Goal: Task Accomplishment & Management: Manage account settings

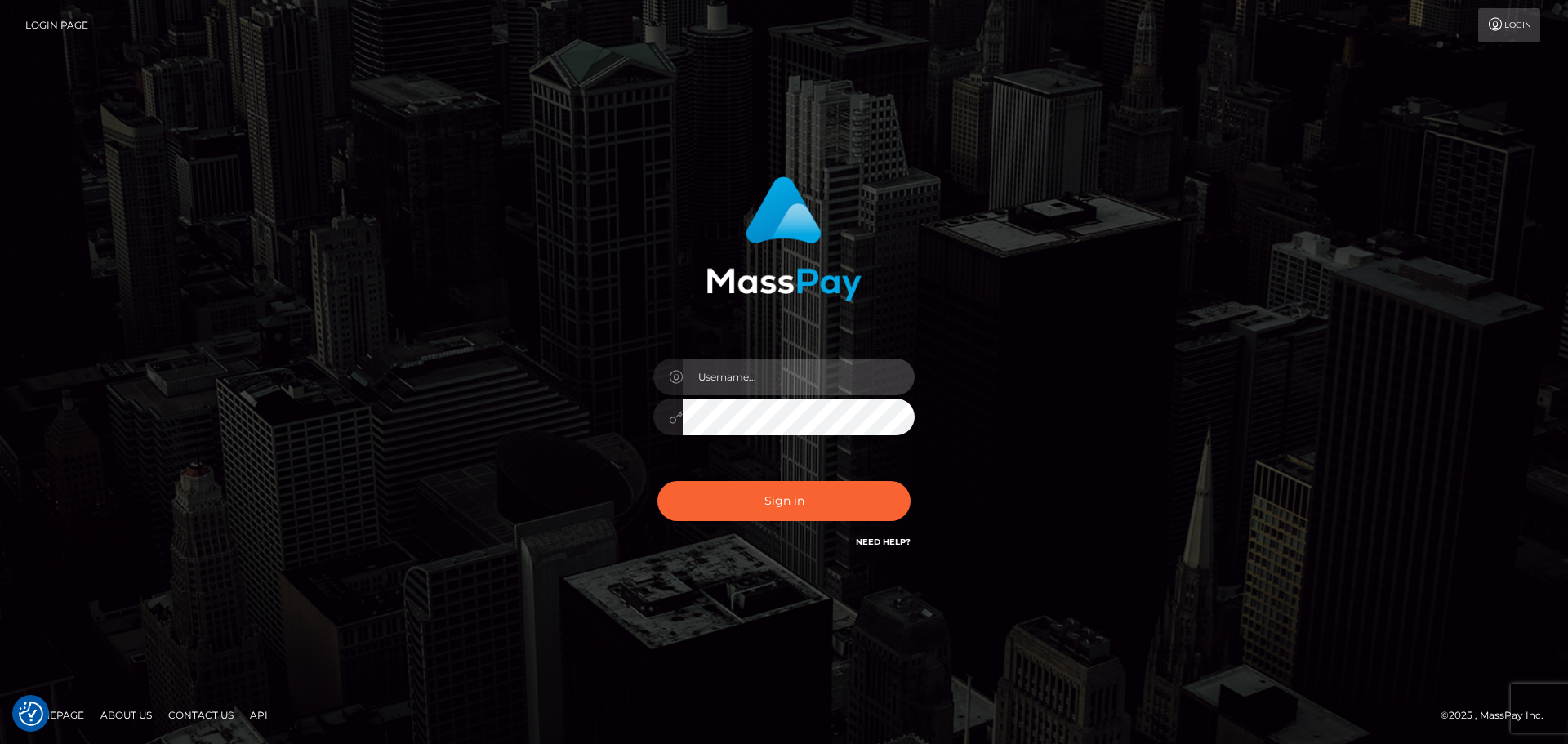
click at [719, 376] on input "text" at bounding box center [799, 376] width 232 height 36
type input "wb.le-vel.cad"
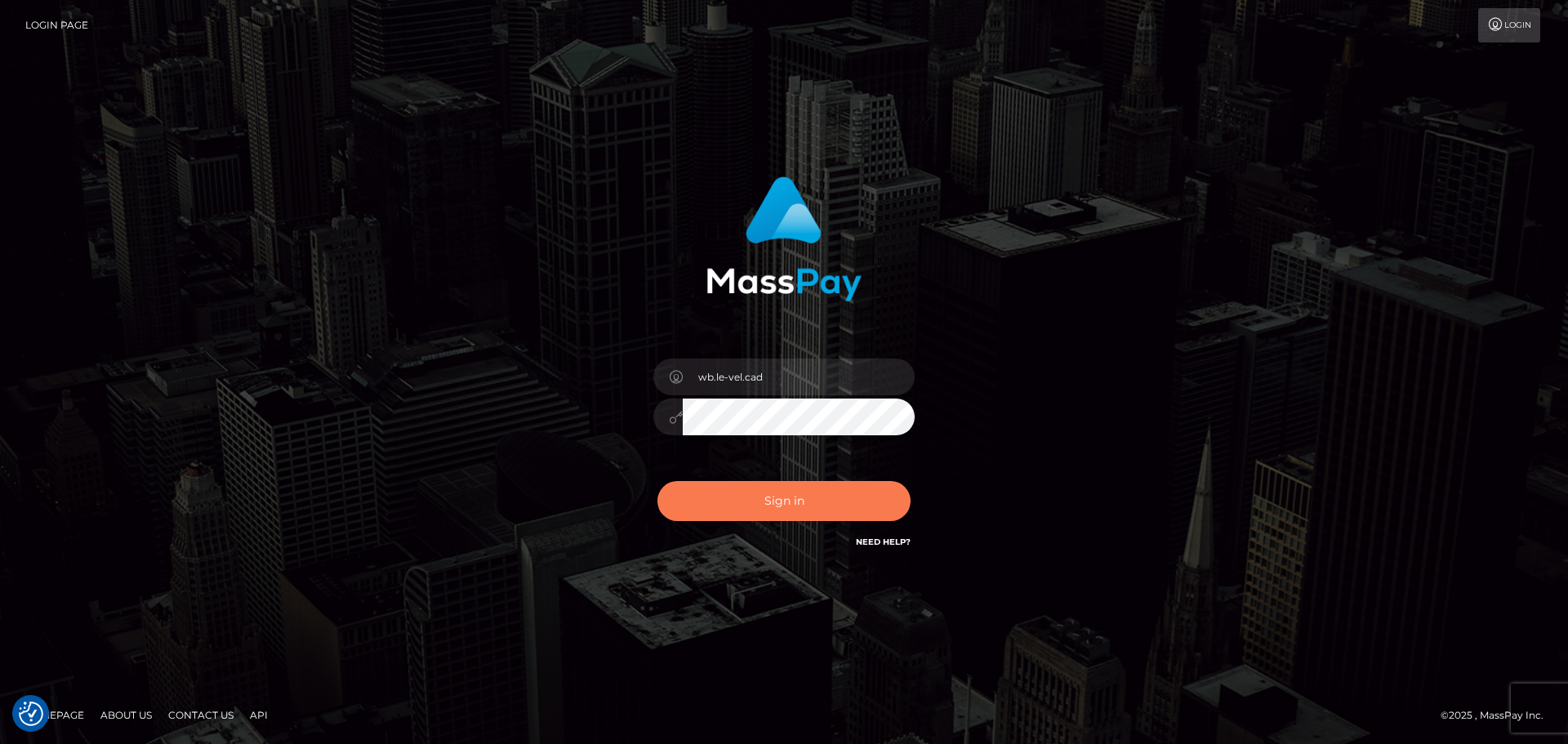
click at [750, 490] on button "Sign in" at bounding box center [783, 500] width 253 height 40
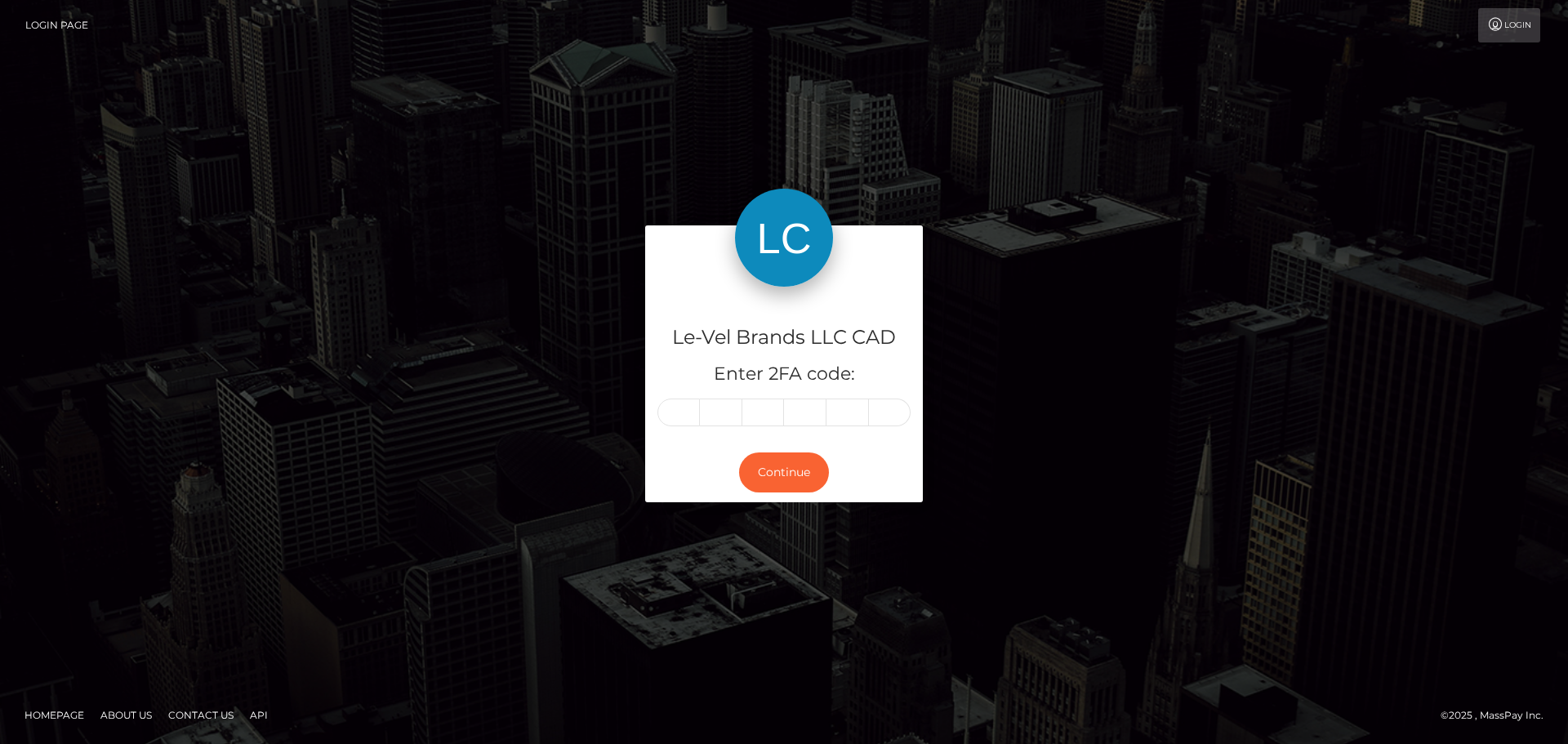
click at [690, 419] on input "text" at bounding box center [679, 413] width 43 height 28
type input "4"
type input "9"
type input "0"
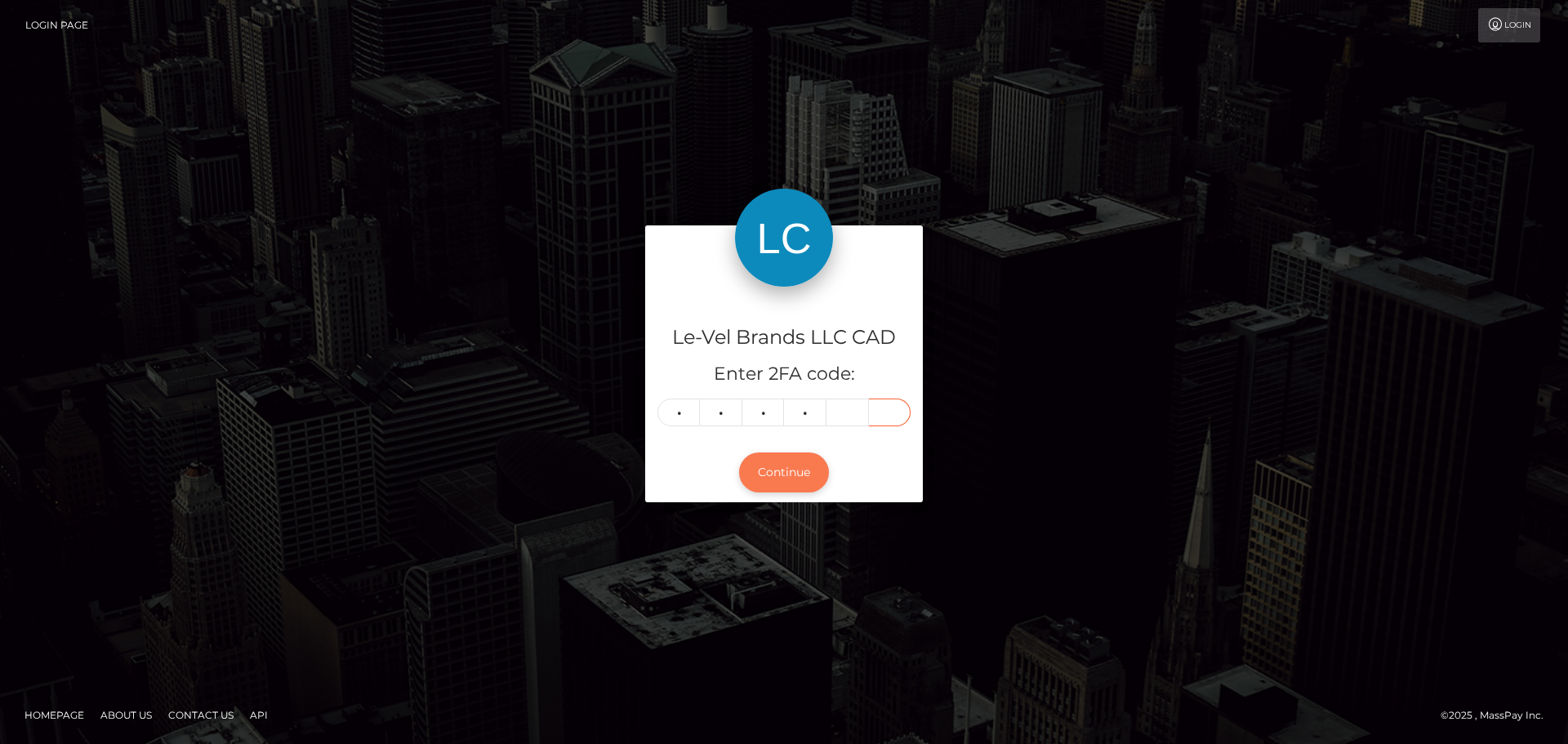
type input "6"
type input "9"
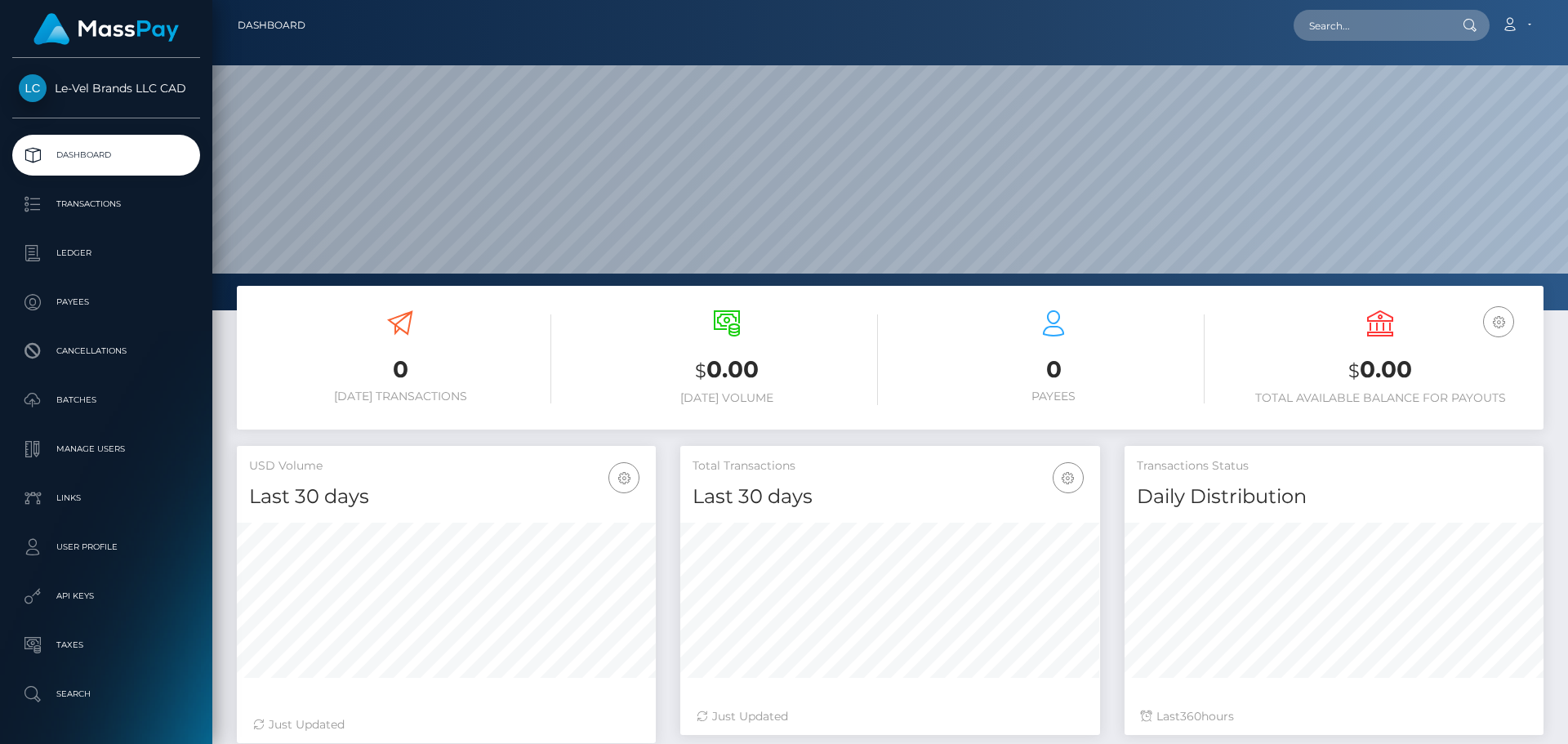
scroll to position [290, 420]
click at [1501, 318] on icon "button" at bounding box center [1498, 322] width 20 height 21
click at [1454, 409] on link "USD Balance" at bounding box center [1449, 408] width 131 height 30
click at [1506, 324] on icon "button" at bounding box center [1498, 322] width 20 height 21
click at [1462, 371] on link "CAD Balance" at bounding box center [1449, 373] width 131 height 30
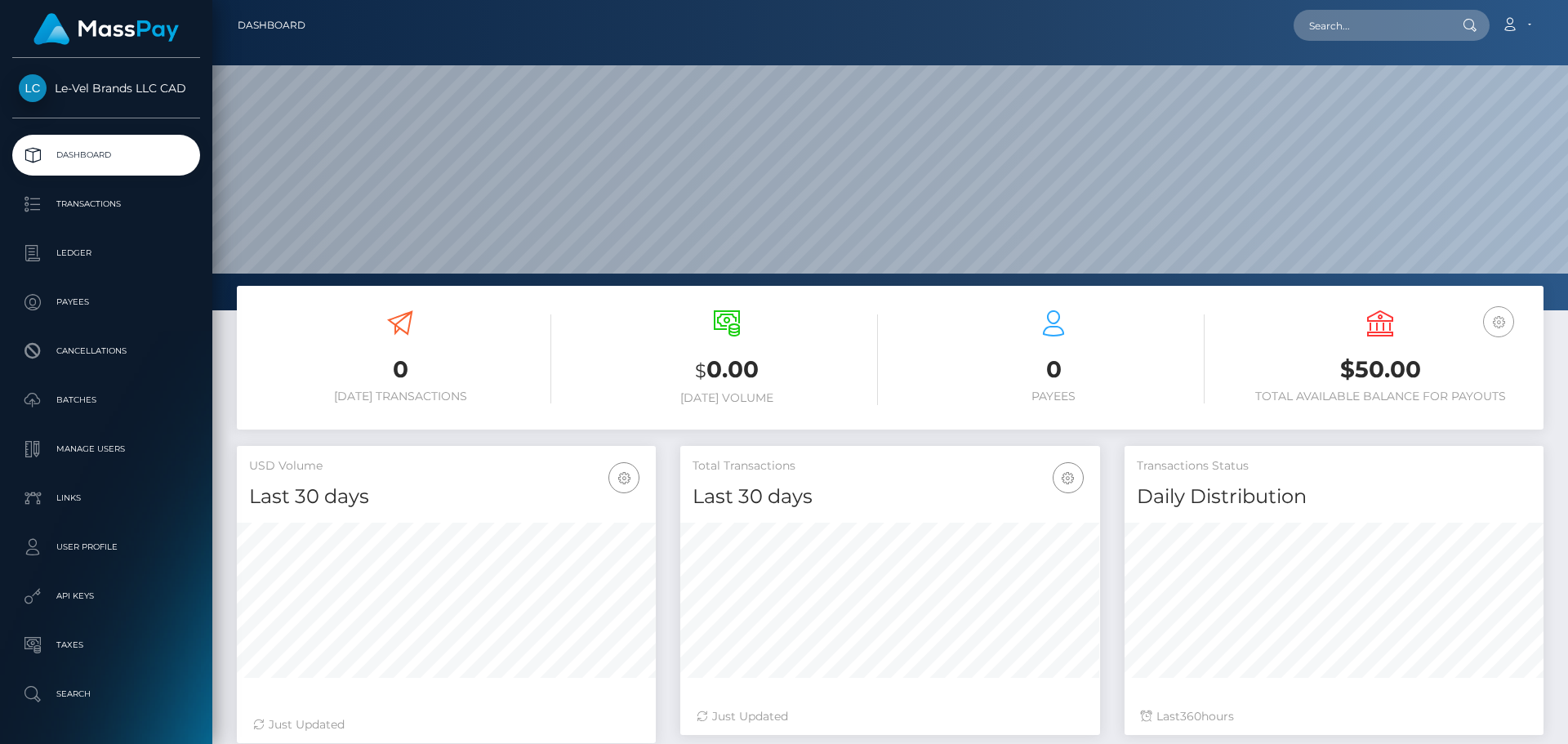
click at [1502, 329] on icon "button" at bounding box center [1498, 322] width 20 height 21
click at [1494, 317] on icon "button" at bounding box center [1498, 322] width 20 height 21
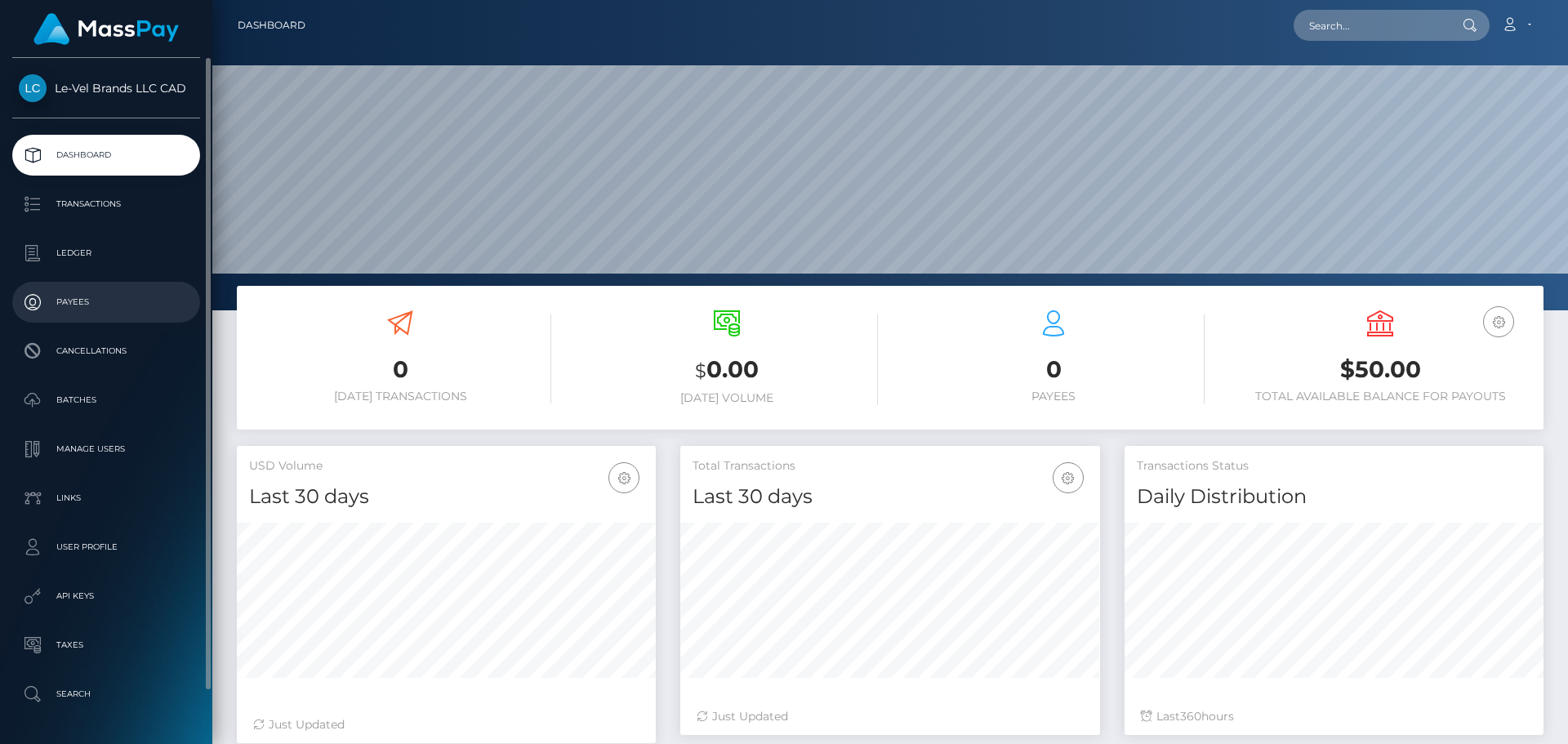
click at [106, 291] on p "Payees" at bounding box center [105, 302] width 175 height 24
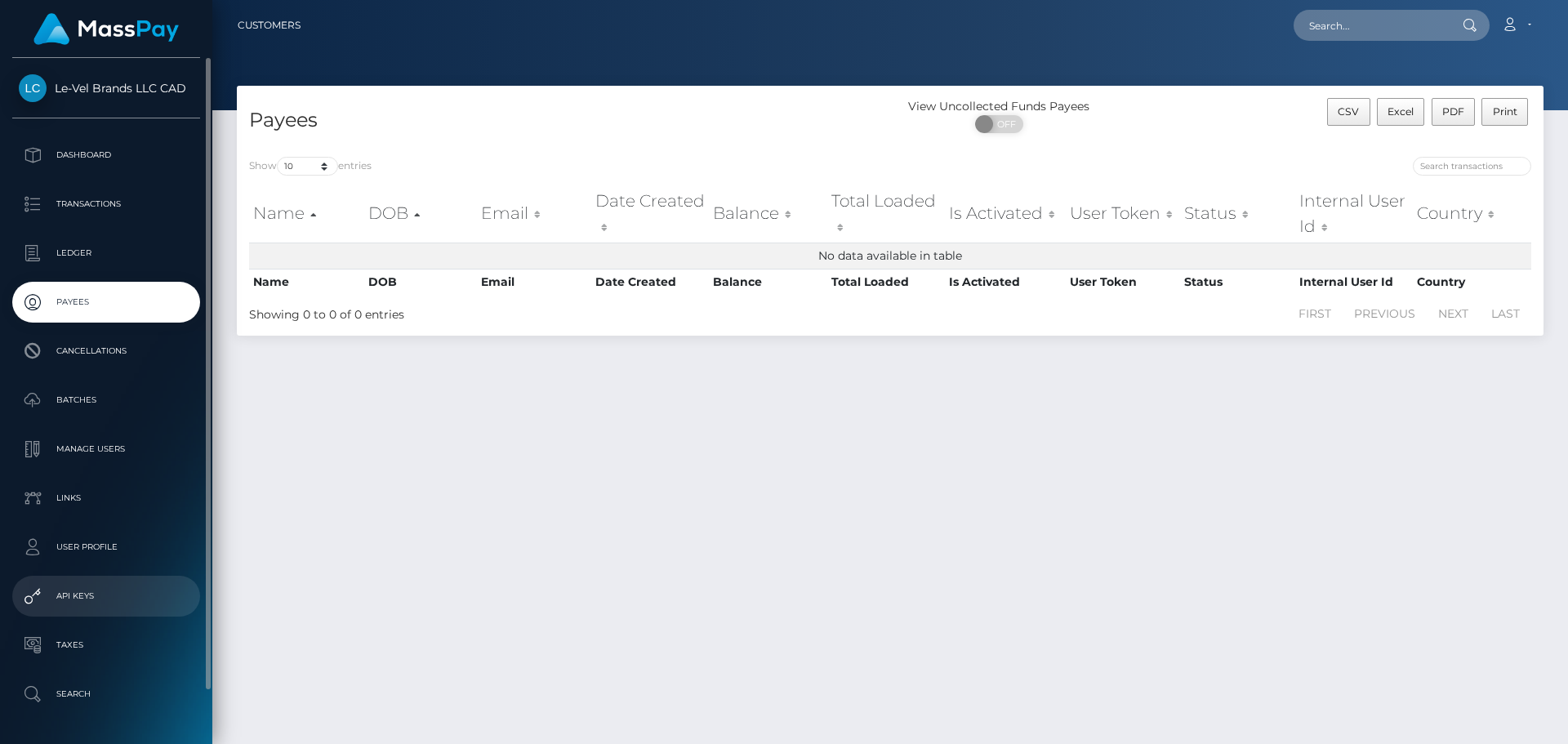
click at [93, 603] on p "API Keys" at bounding box center [105, 597] width 175 height 24
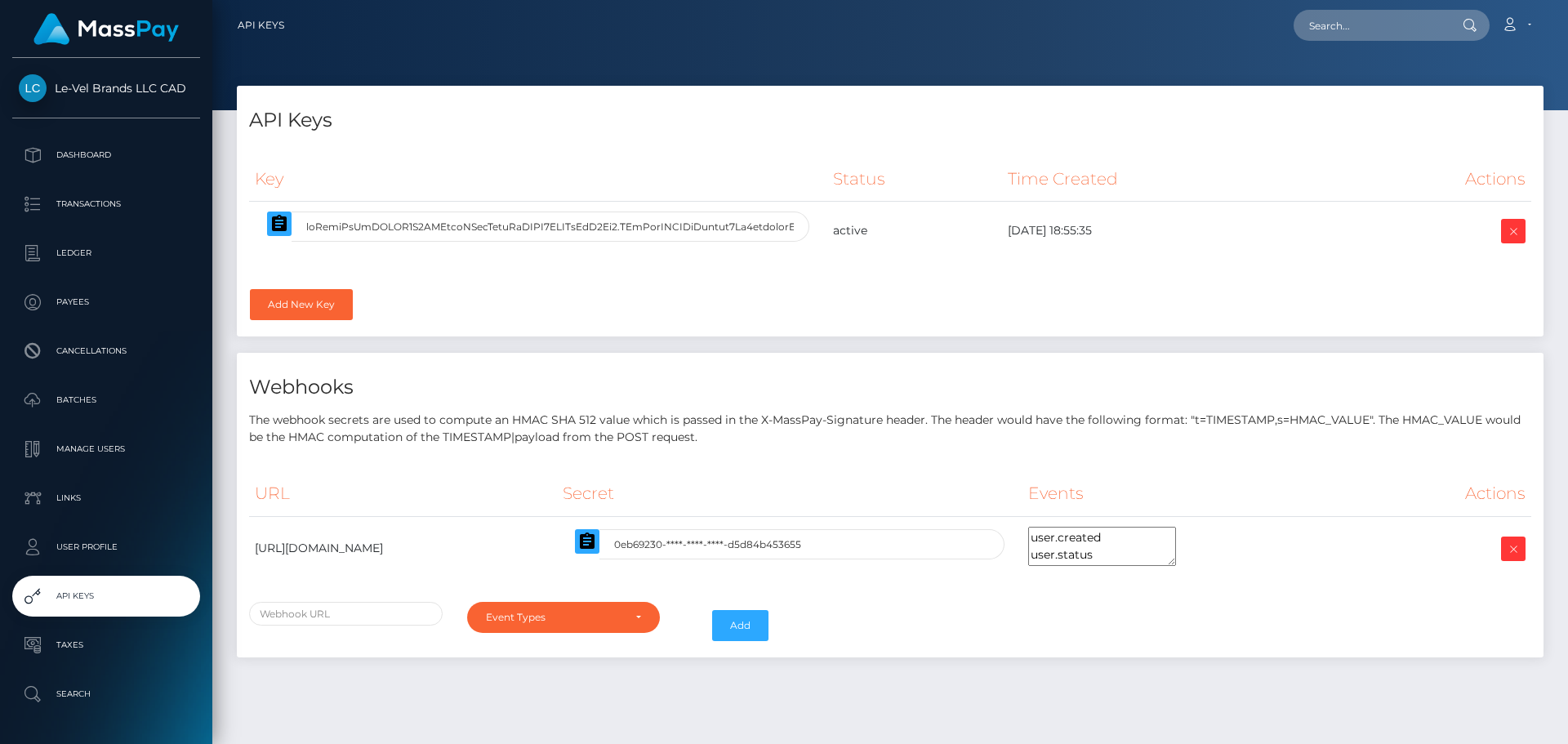
select select
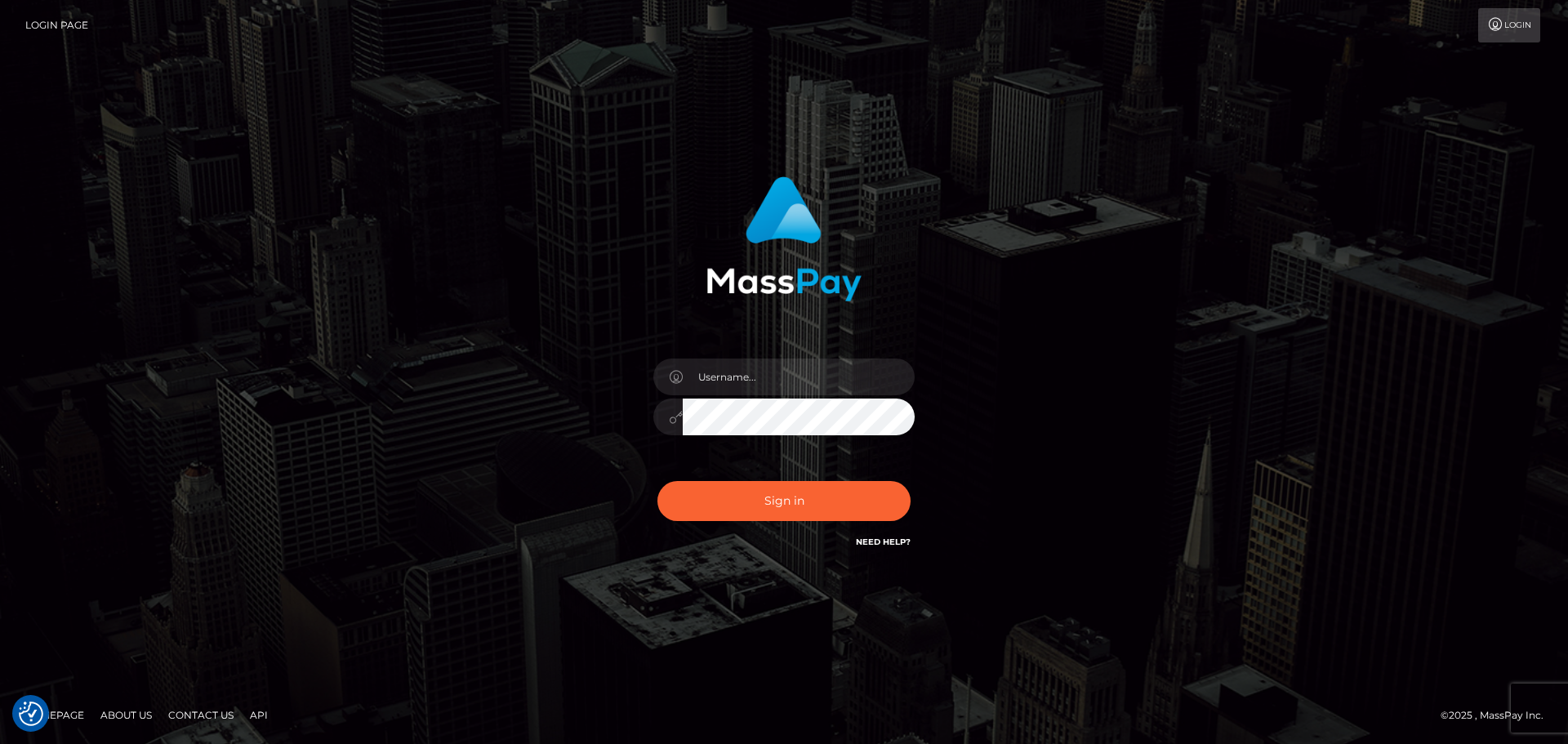
type input "wb.le-vel.cad"
click at [788, 517] on button "Sign in" at bounding box center [783, 500] width 253 height 40
click at [708, 381] on input "text" at bounding box center [799, 376] width 232 height 36
type input "wb.le-vel.cad"
click at [740, 500] on button "Sign in" at bounding box center [783, 500] width 253 height 40
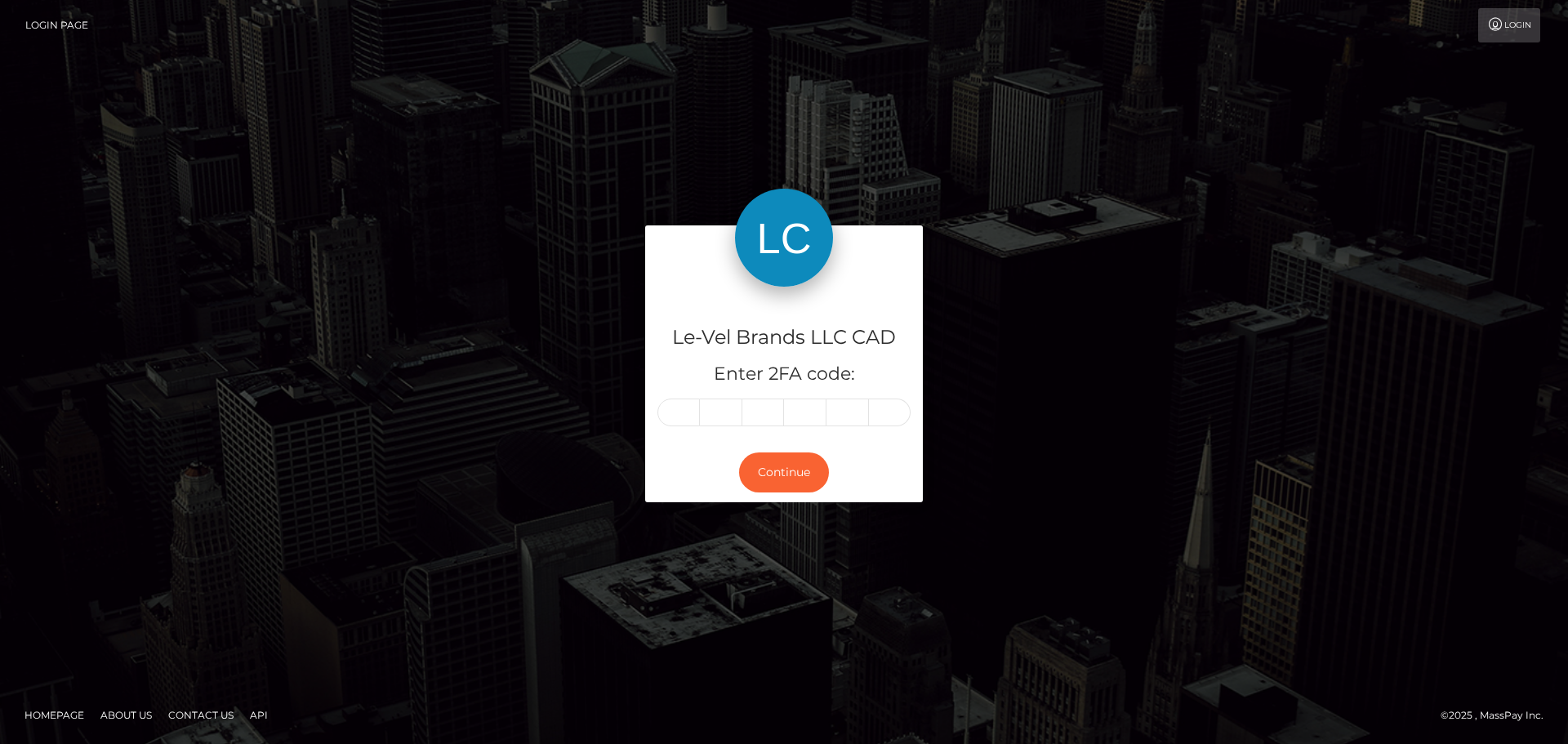
click at [686, 415] on input "text" at bounding box center [679, 413] width 43 height 28
type input "6"
type input "7"
type input "5"
type input "4"
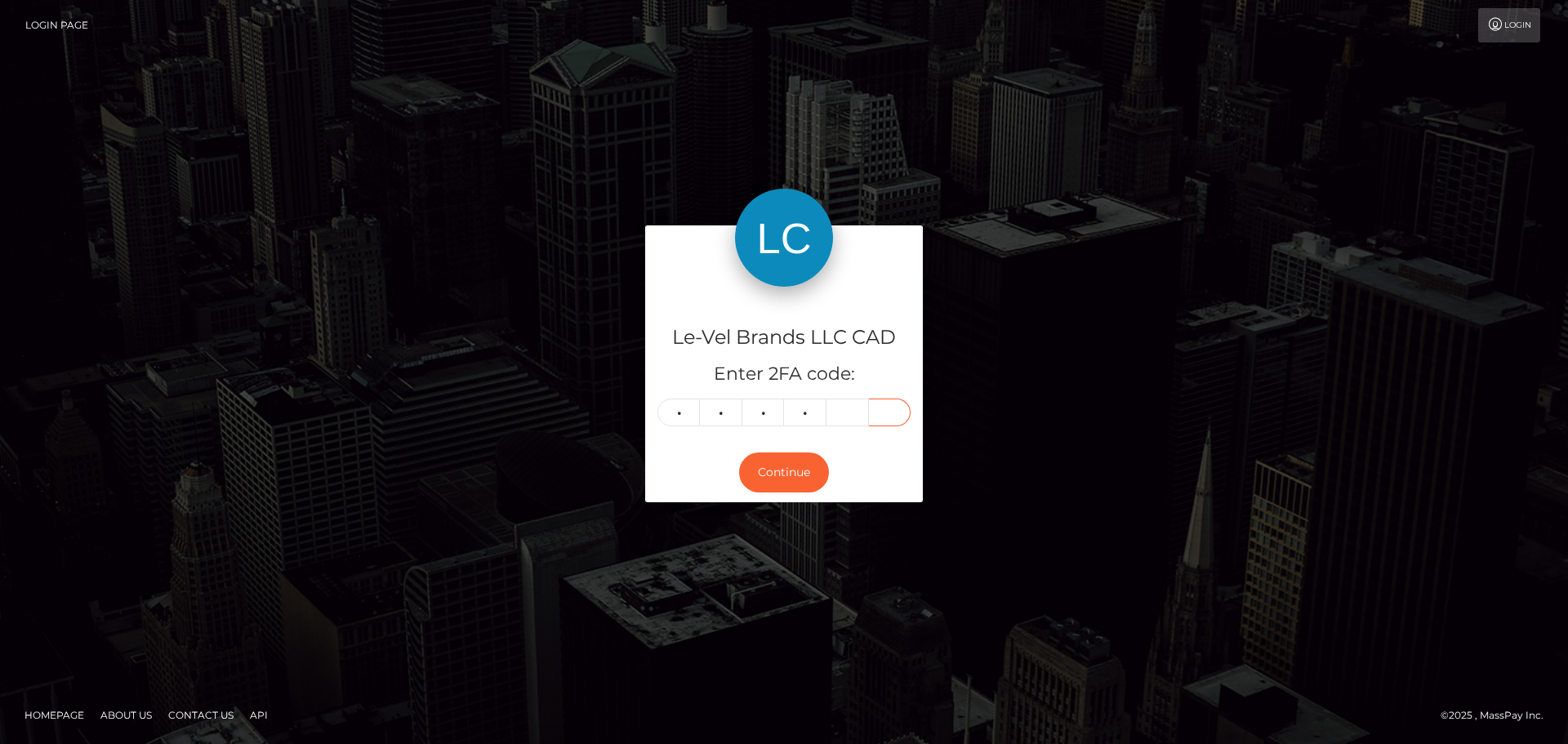
type input "2"
type input "4"
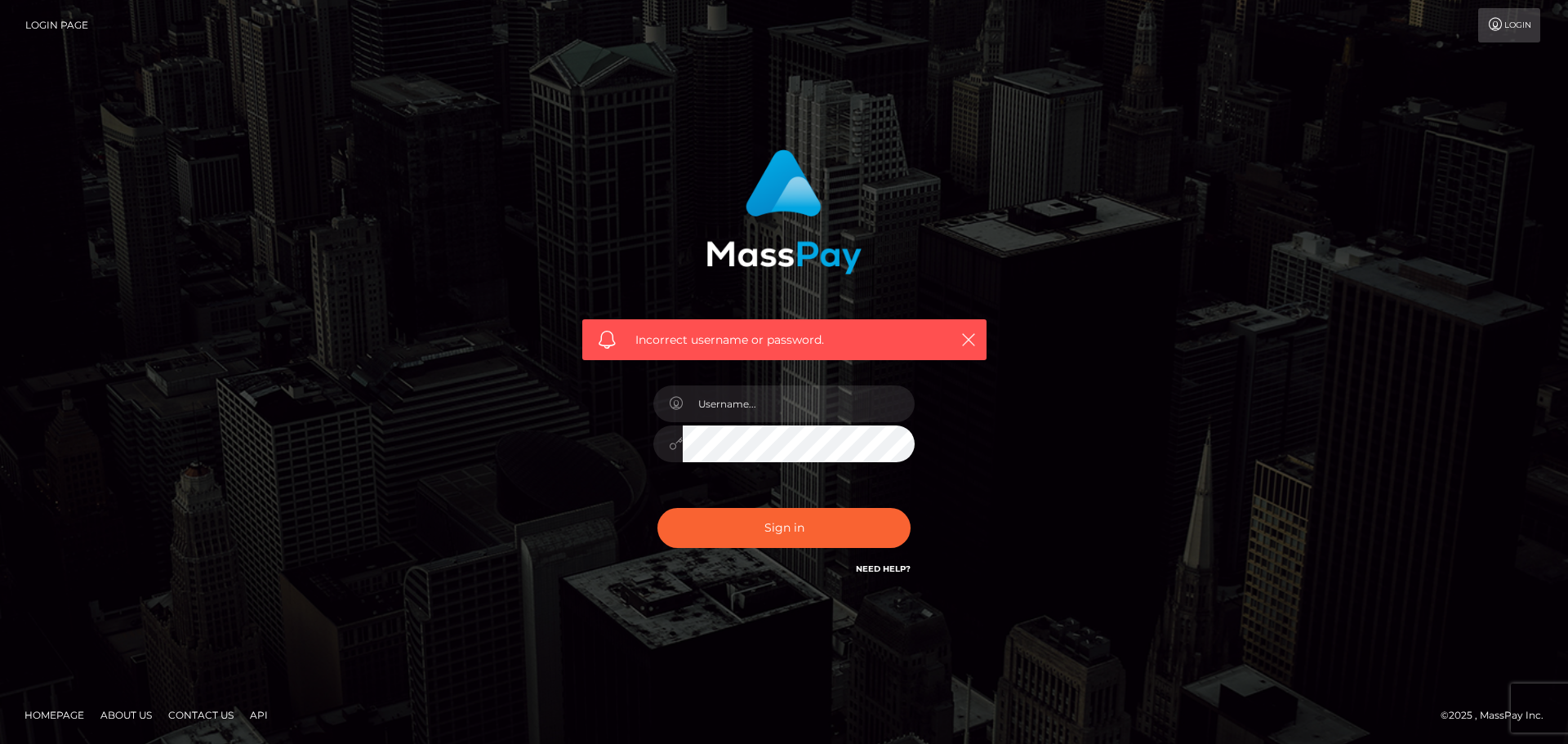
click at [709, 409] on input "text" at bounding box center [799, 403] width 232 height 36
type input "wb.le-vel.cad"
click at [751, 534] on button "Sign in" at bounding box center [783, 527] width 253 height 40
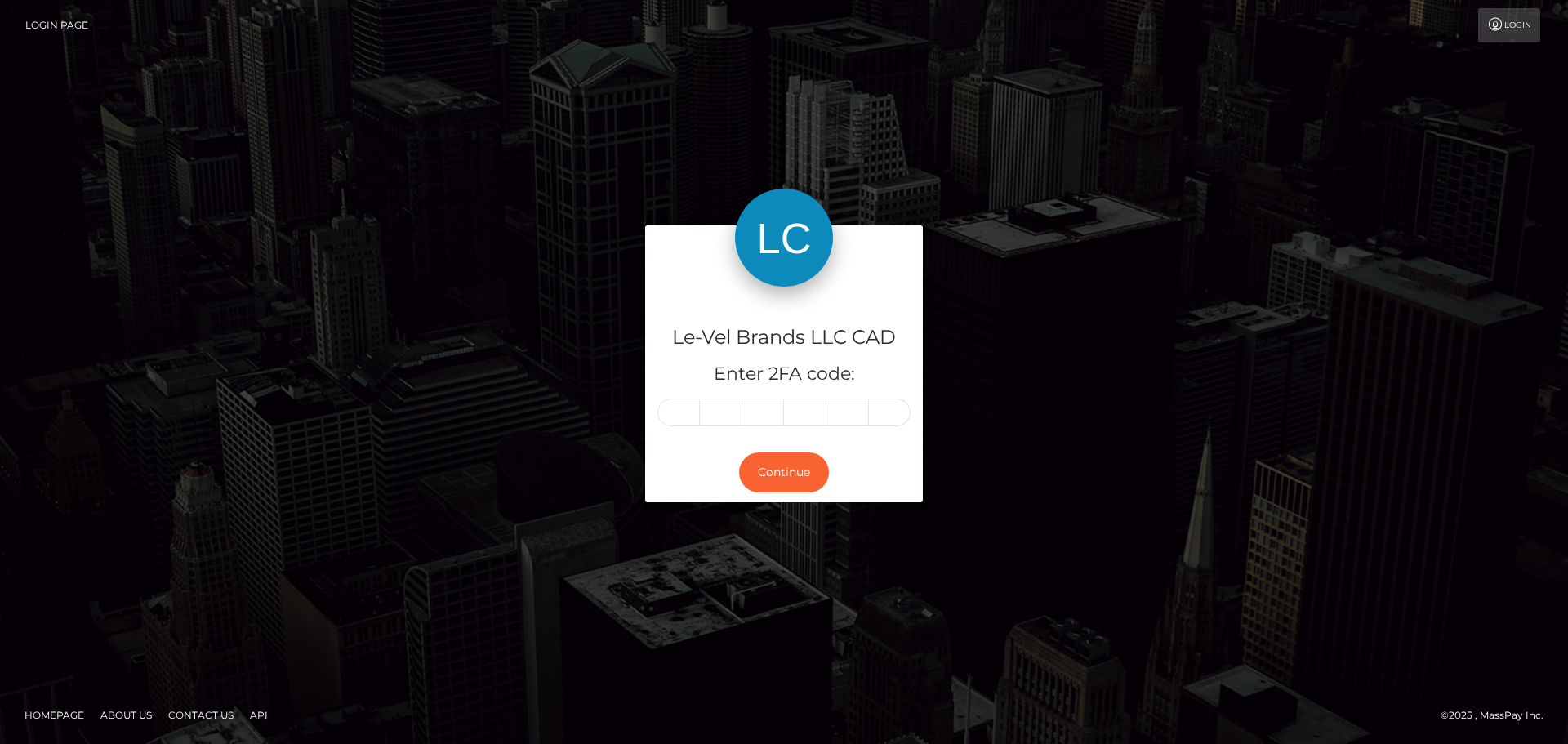
click at [692, 409] on input "text" at bounding box center [679, 413] width 43 height 28
type input "5"
type input "4"
type input "7"
type input "4"
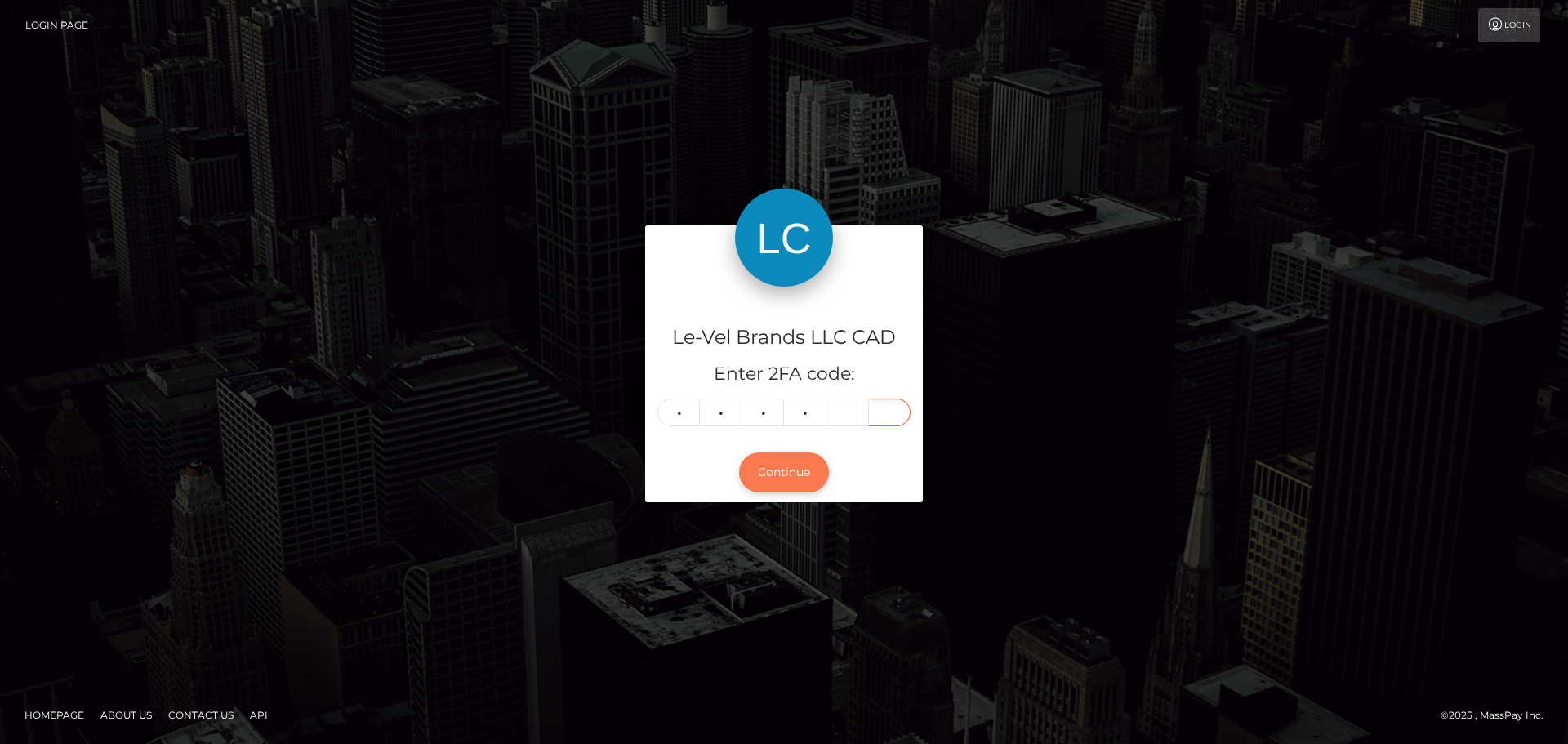
type input "4"
type input "2"
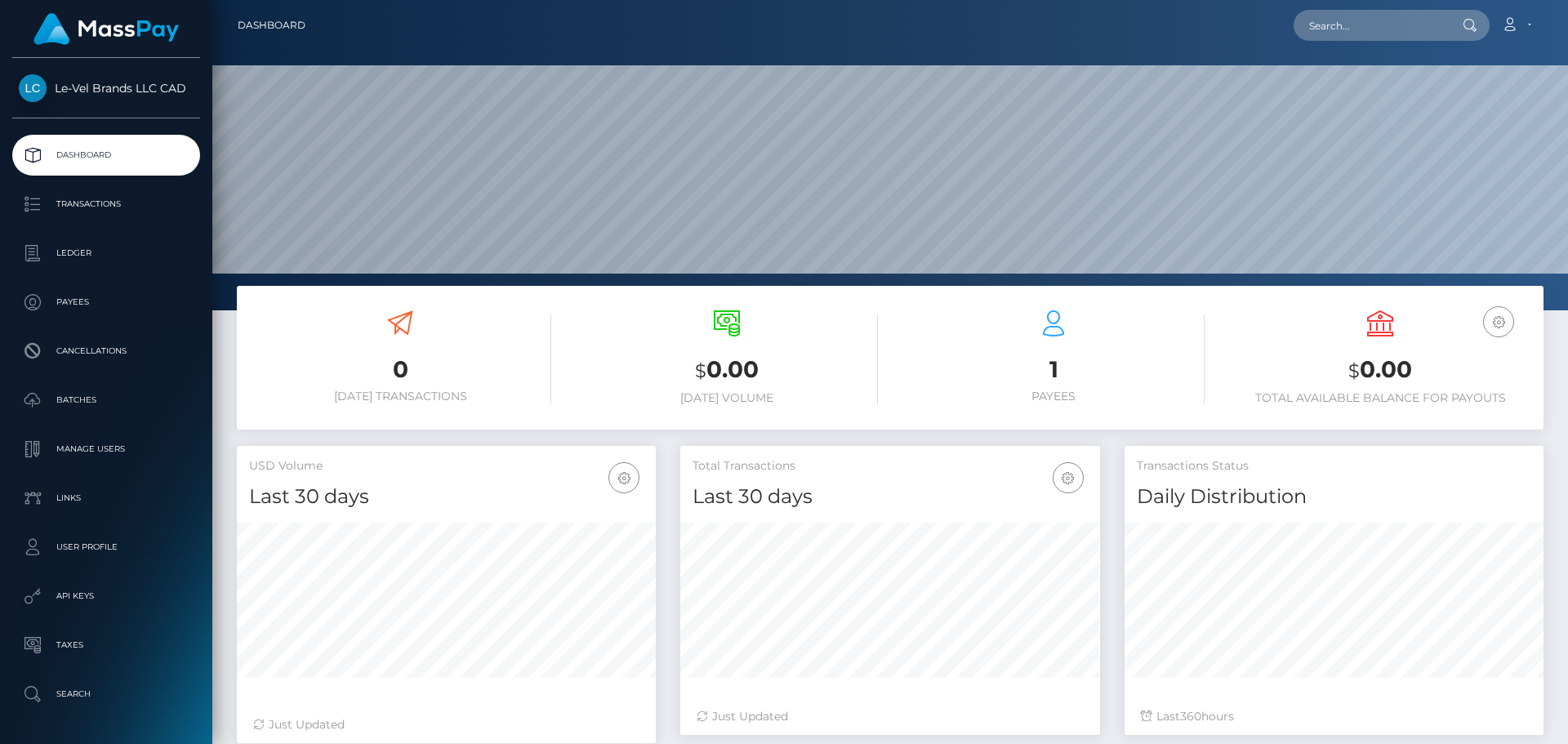
scroll to position [290, 420]
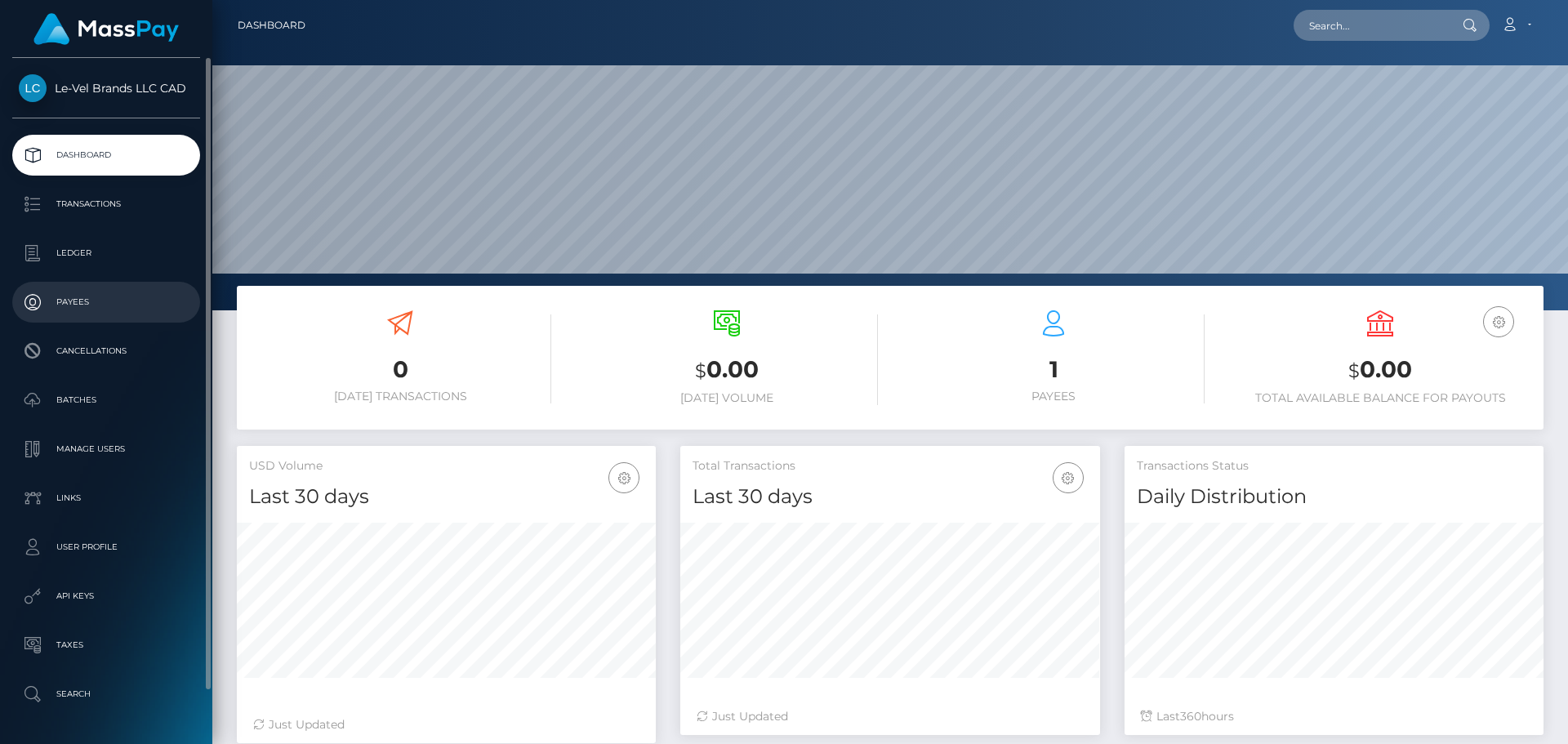
click at [82, 303] on p "Payees" at bounding box center [105, 302] width 175 height 24
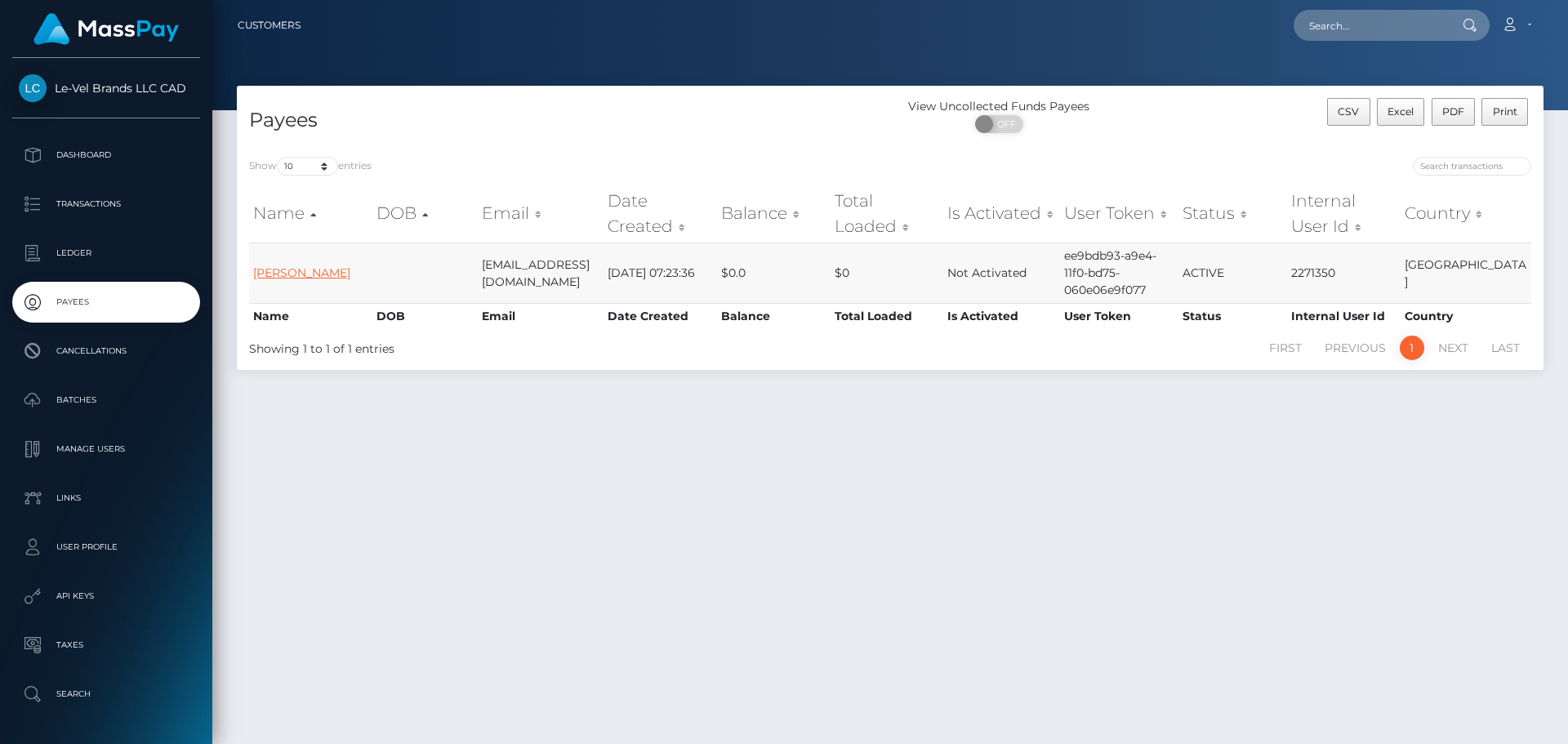
click at [296, 273] on link "Wes CaComm" at bounding box center [301, 273] width 97 height 15
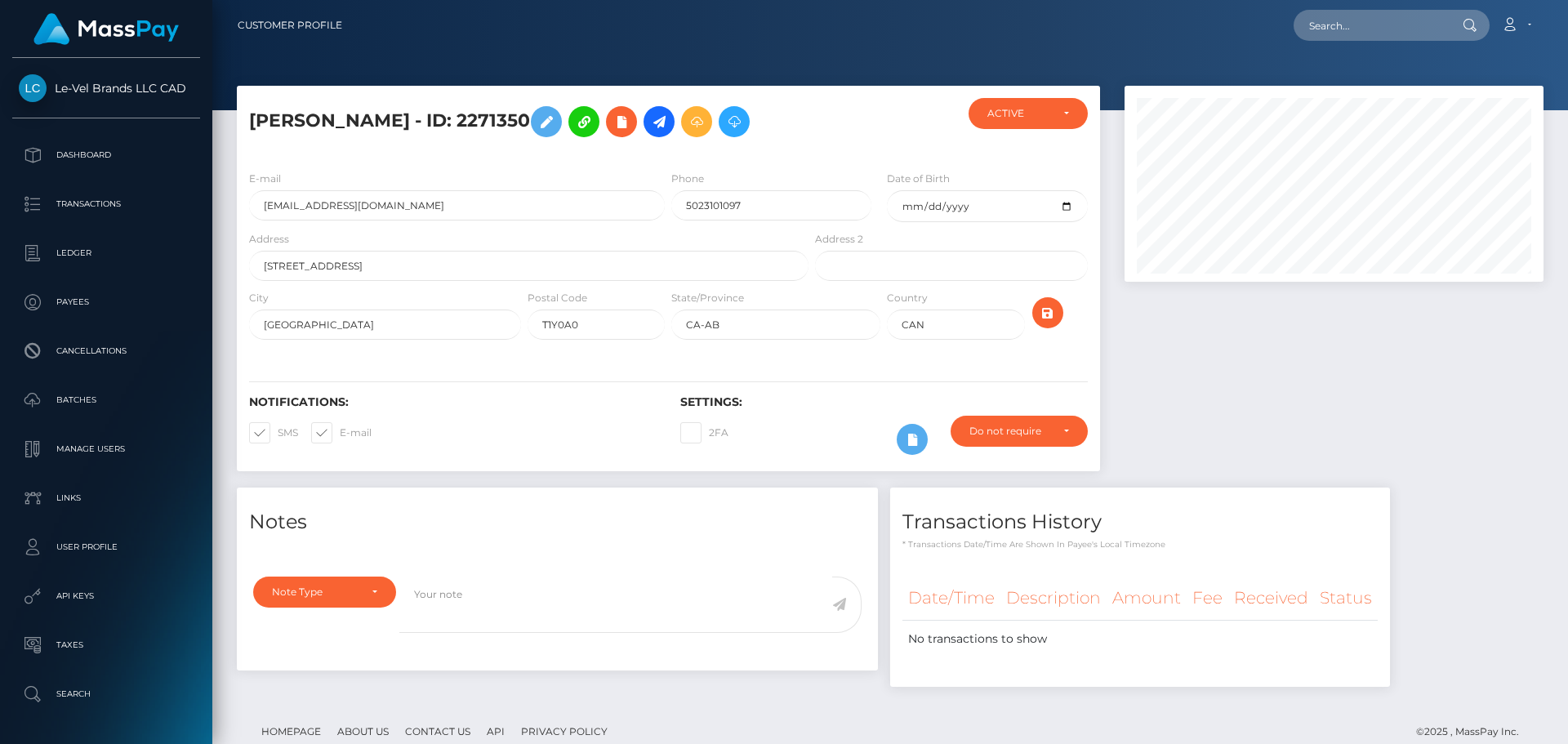
scroll to position [196, 420]
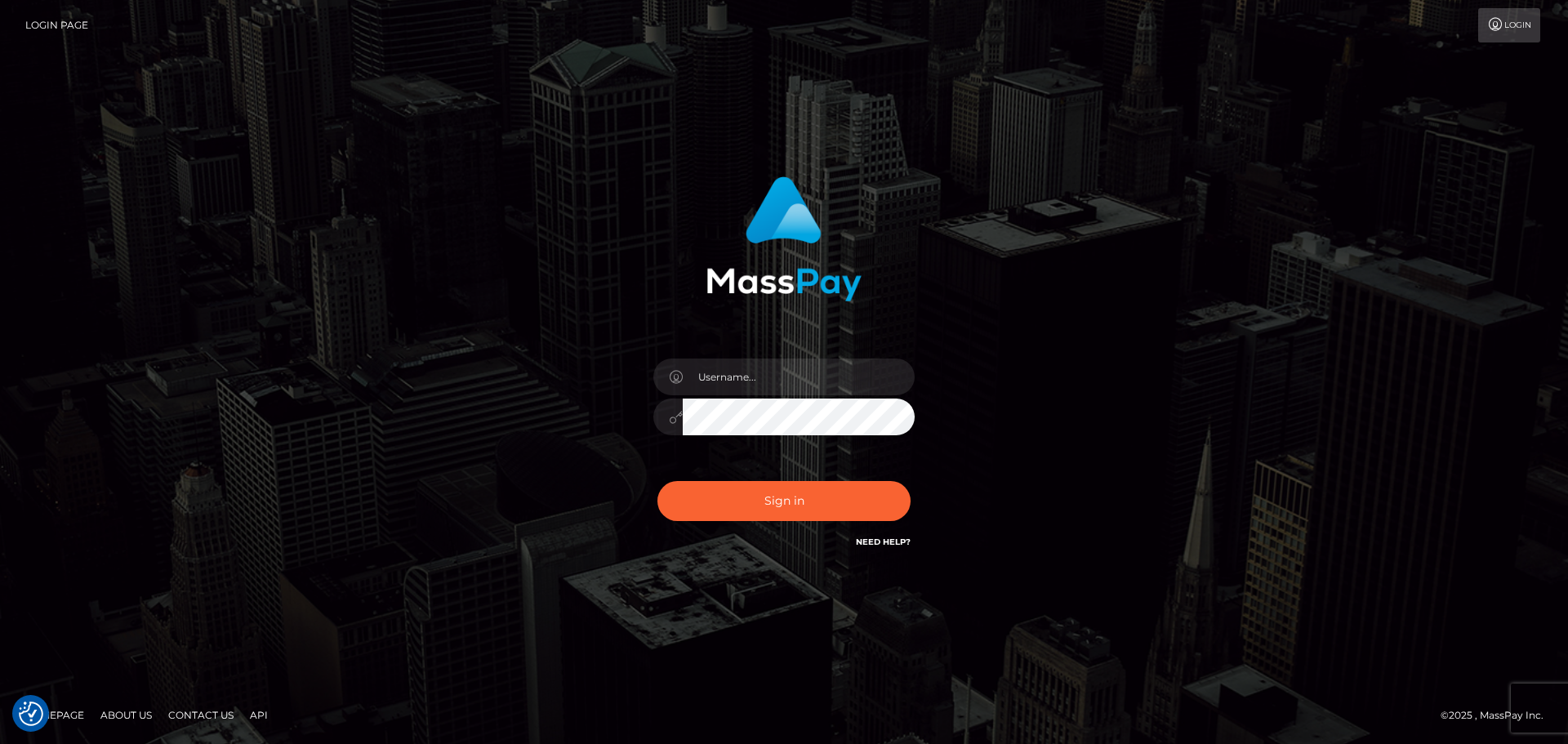
type input "wb.le-vel.cad"
click at [798, 511] on button "Sign in" at bounding box center [783, 500] width 253 height 40
type input "wb.le-vel.cad"
click at [759, 508] on button "Sign in" at bounding box center [783, 500] width 253 height 40
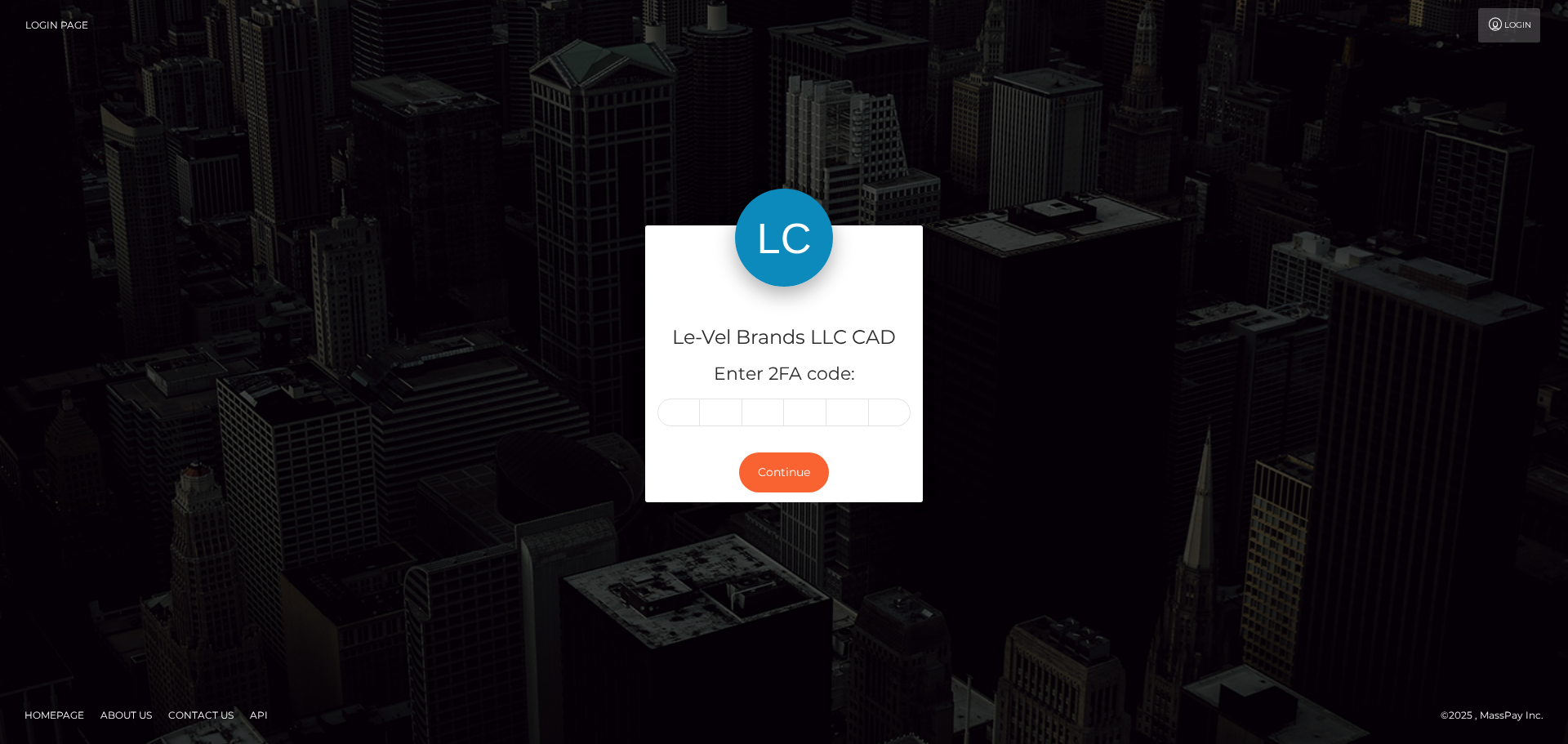
click at [692, 409] on input "text" at bounding box center [679, 413] width 43 height 28
type input "6"
type input "1"
type input "8"
type input "6"
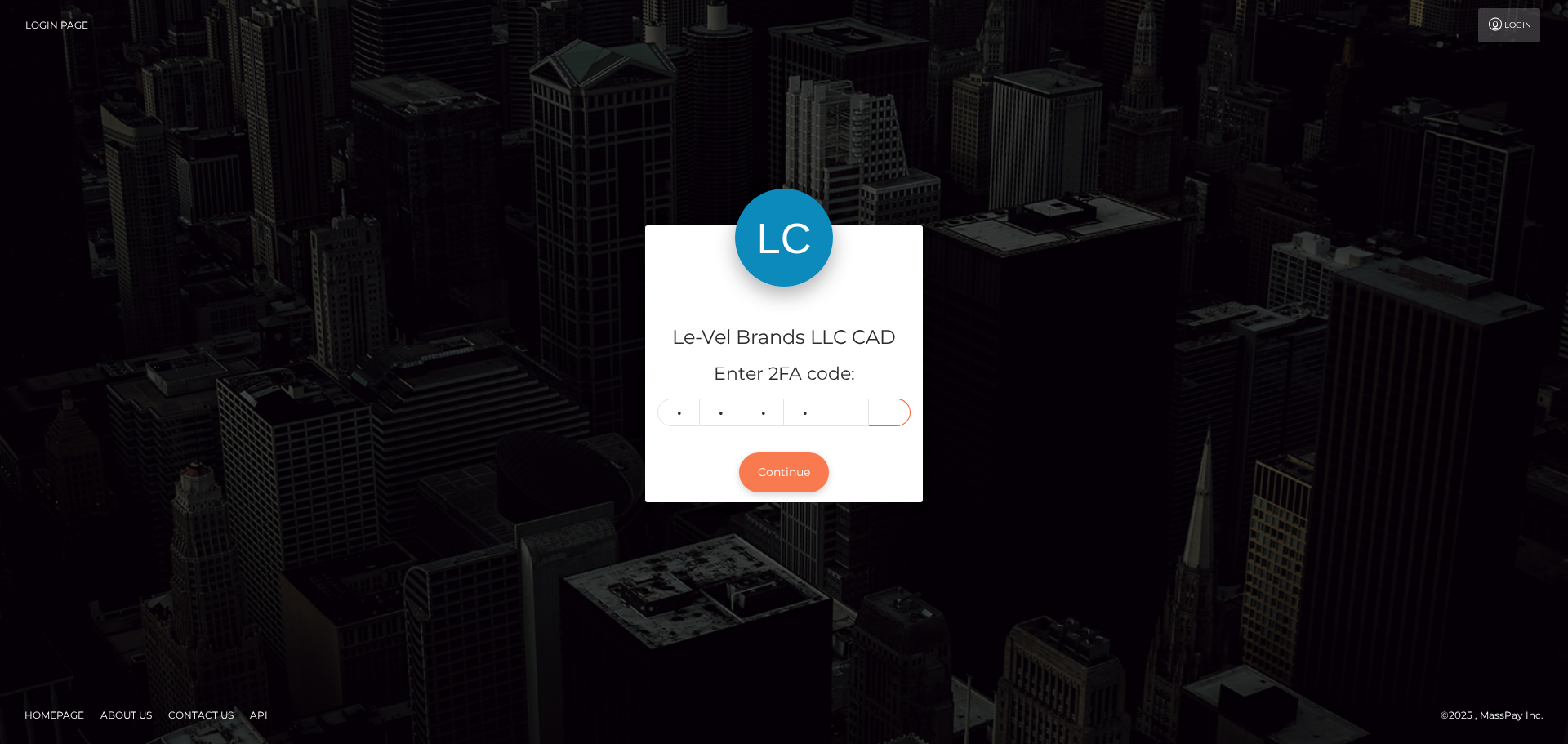
type input "1"
type input "9"
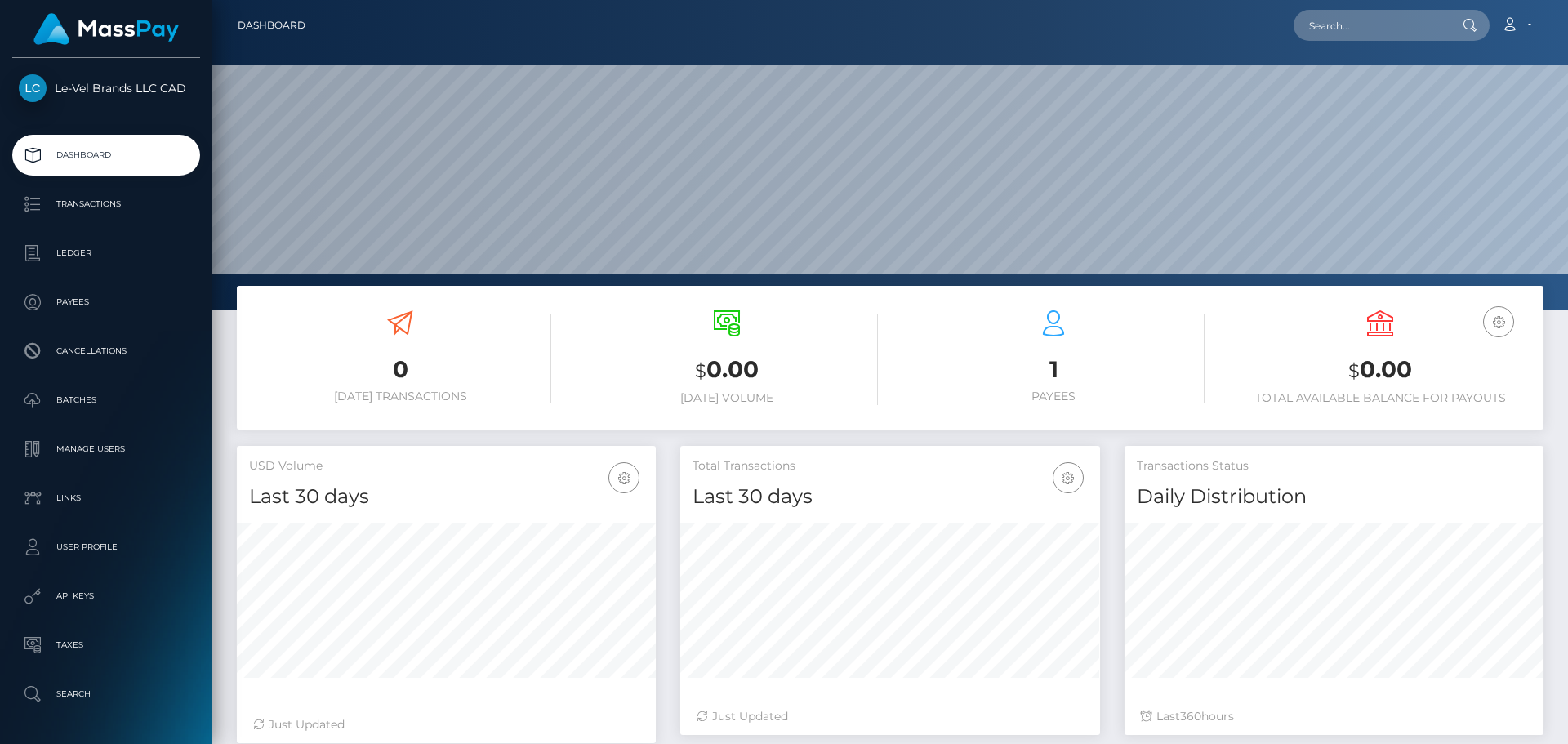
scroll to position [290, 420]
click at [1067, 383] on h3 "1" at bounding box center [1054, 370] width 302 height 32
click at [1050, 362] on h3 "1" at bounding box center [1054, 370] width 302 height 32
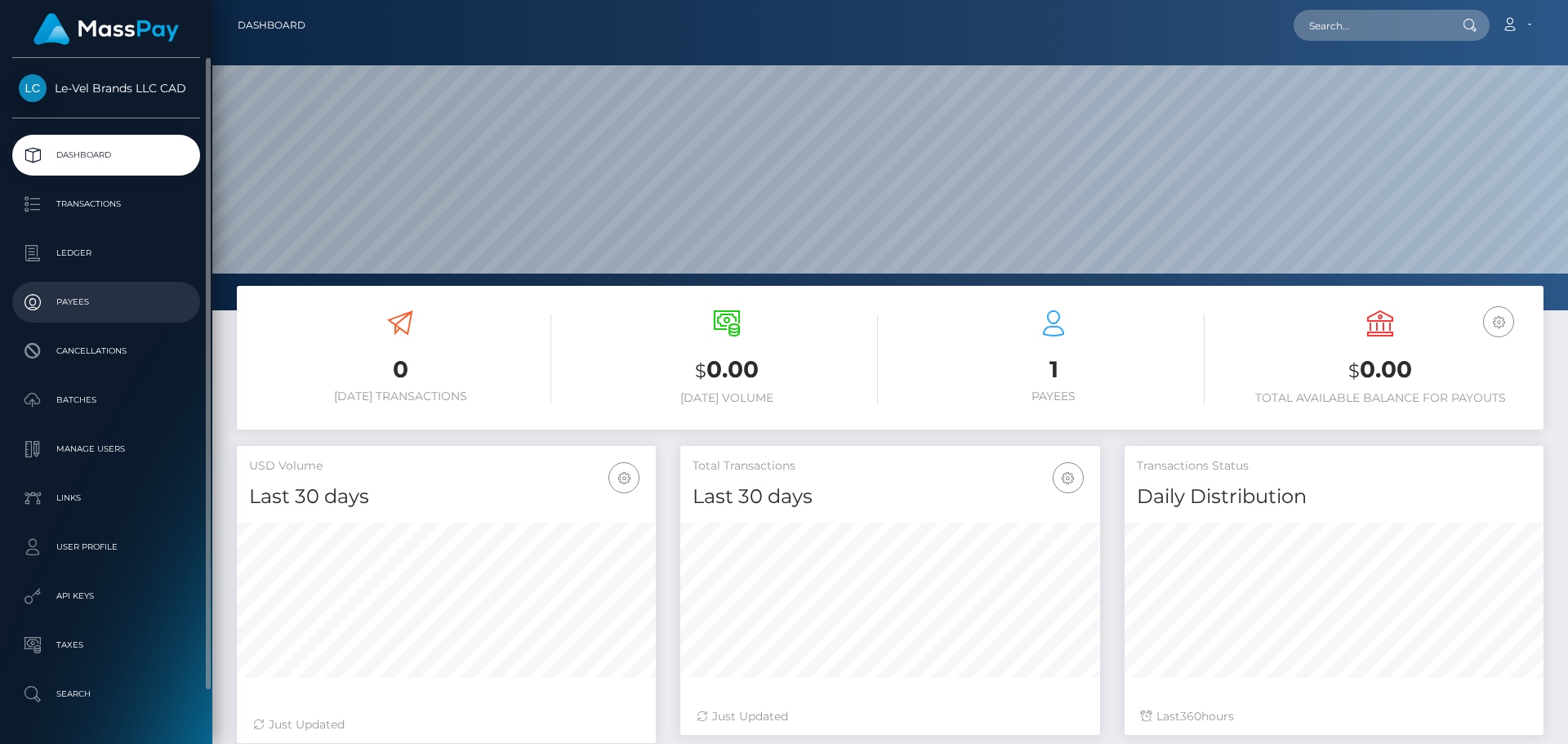
click at [104, 309] on p "Payees" at bounding box center [105, 302] width 175 height 24
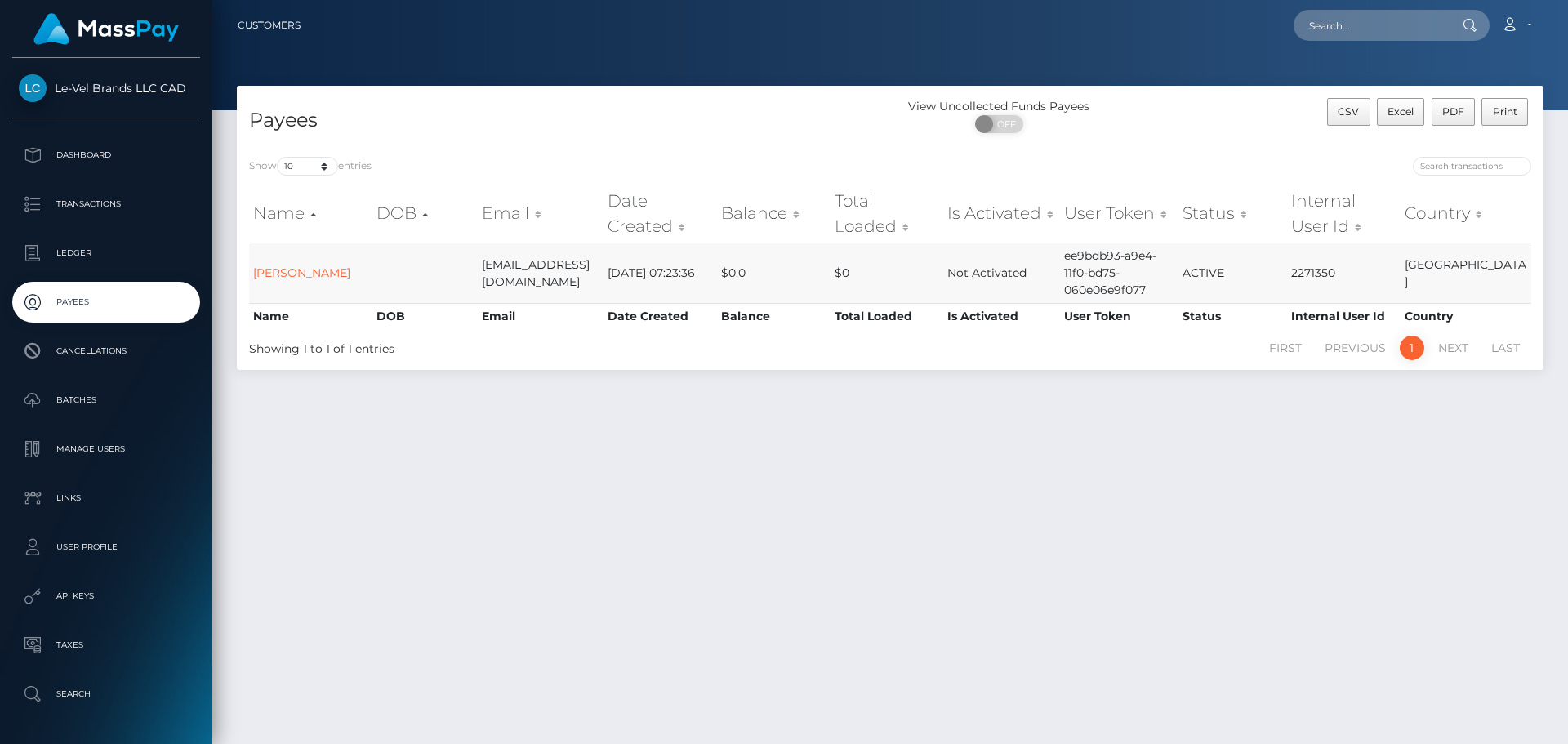
drag, startPoint x: 1323, startPoint y: 279, endPoint x: 1323, endPoint y: 272, distance: 7.0
click at [1323, 279] on td "2271350" at bounding box center [1343, 273] width 113 height 61
click at [1323, 272] on td "2271350" at bounding box center [1343, 273] width 113 height 61
click at [286, 268] on link "Wes CaComm" at bounding box center [301, 273] width 97 height 15
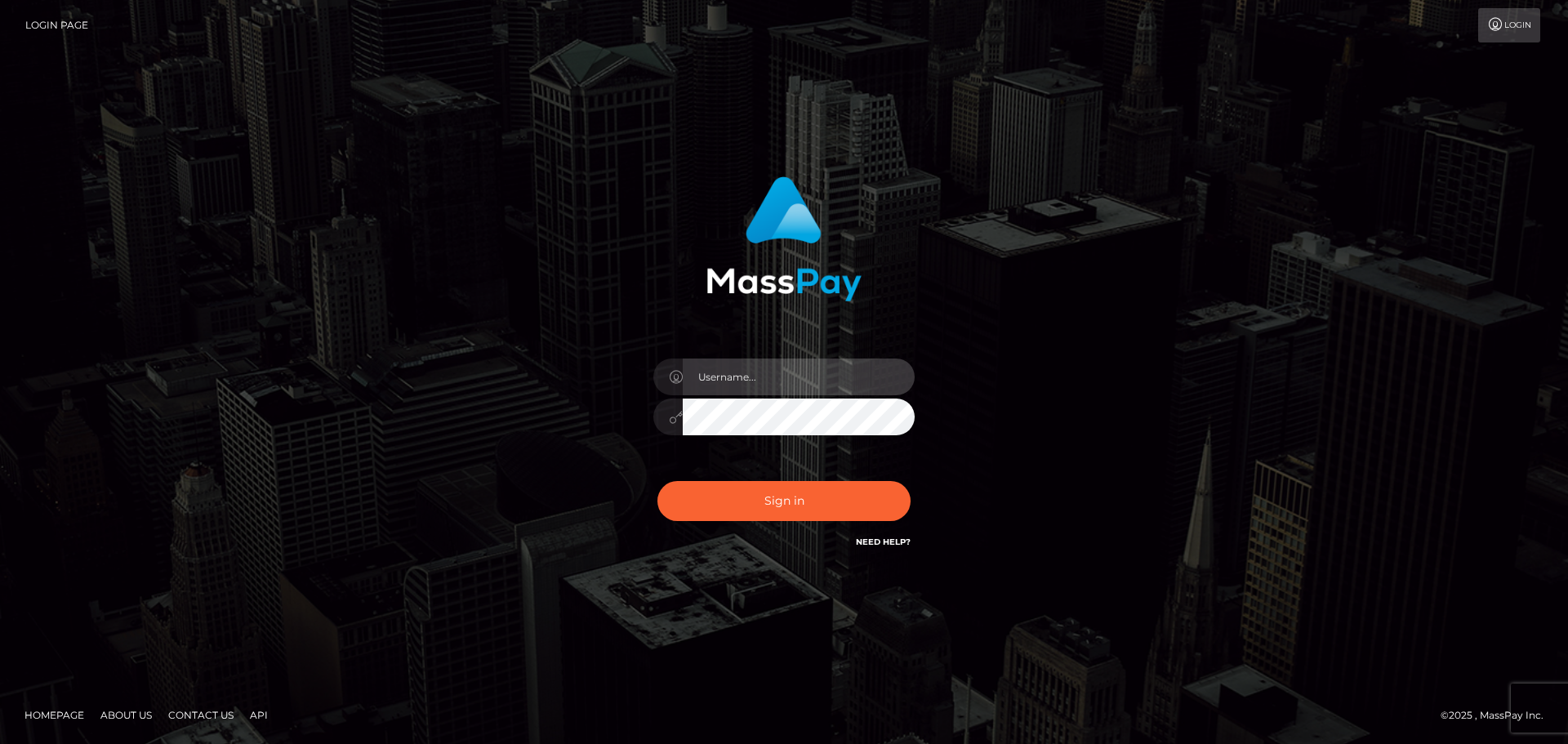
click at [708, 377] on input "text" at bounding box center [799, 376] width 232 height 36
type input "wb.cad.dev"
click at [739, 382] on input "wb.cad.dev" at bounding box center [799, 376] width 232 height 36
click at [739, 367] on input "wb.cad.dev" at bounding box center [799, 376] width 232 height 36
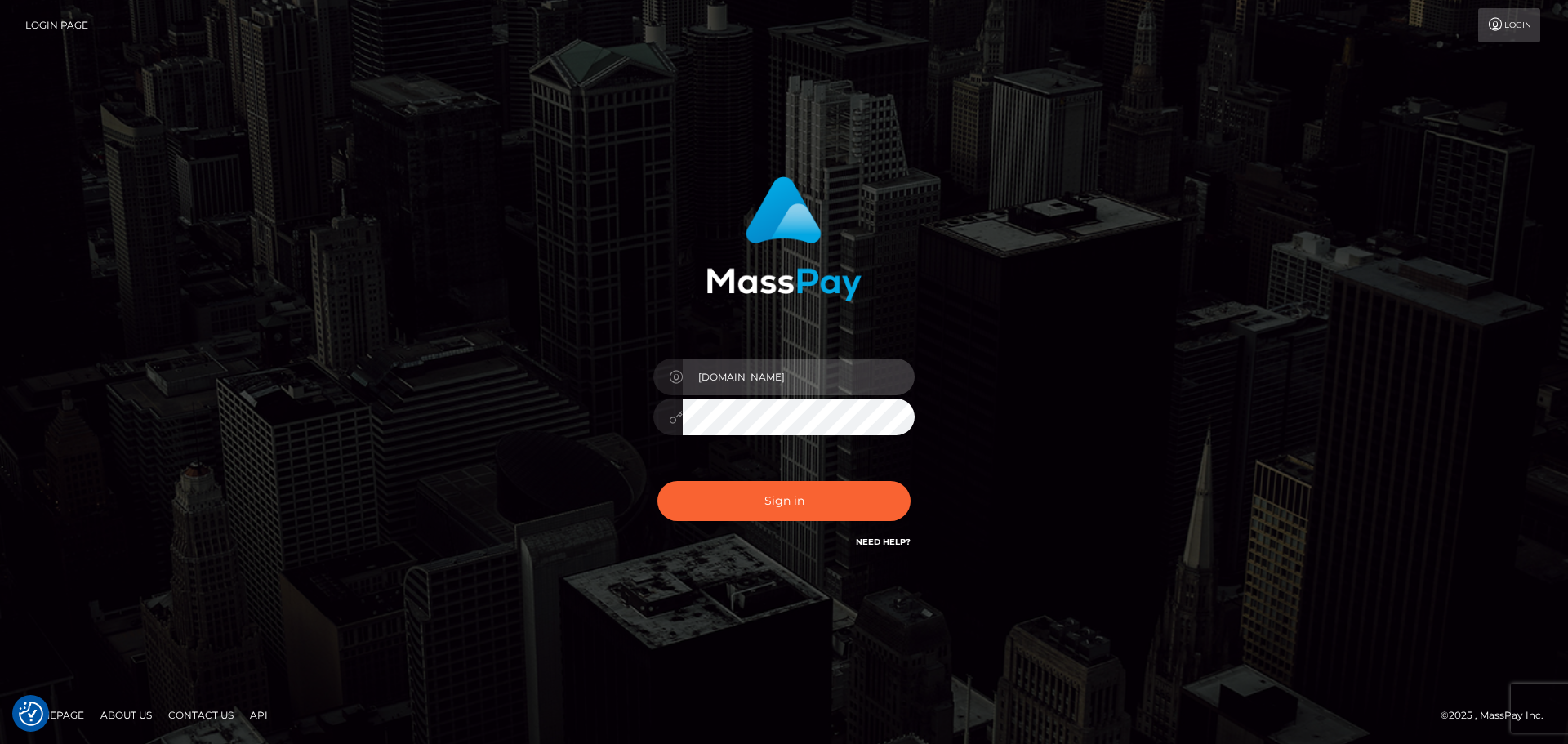
click at [739, 368] on input "wb.cad.dev" at bounding box center [799, 376] width 232 height 36
type input "wb.le-vel.cad"
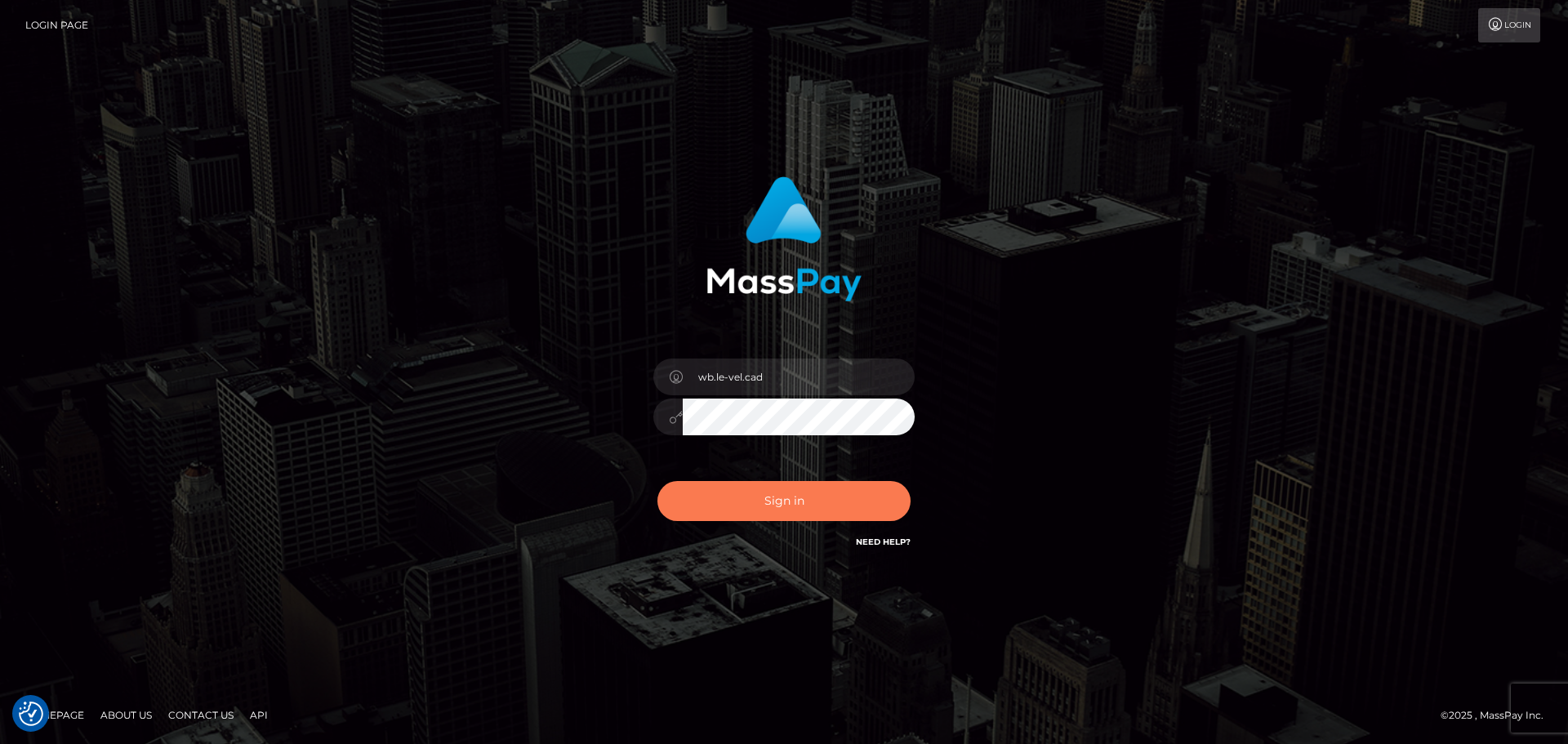
click at [749, 488] on button "Sign in" at bounding box center [783, 500] width 253 height 40
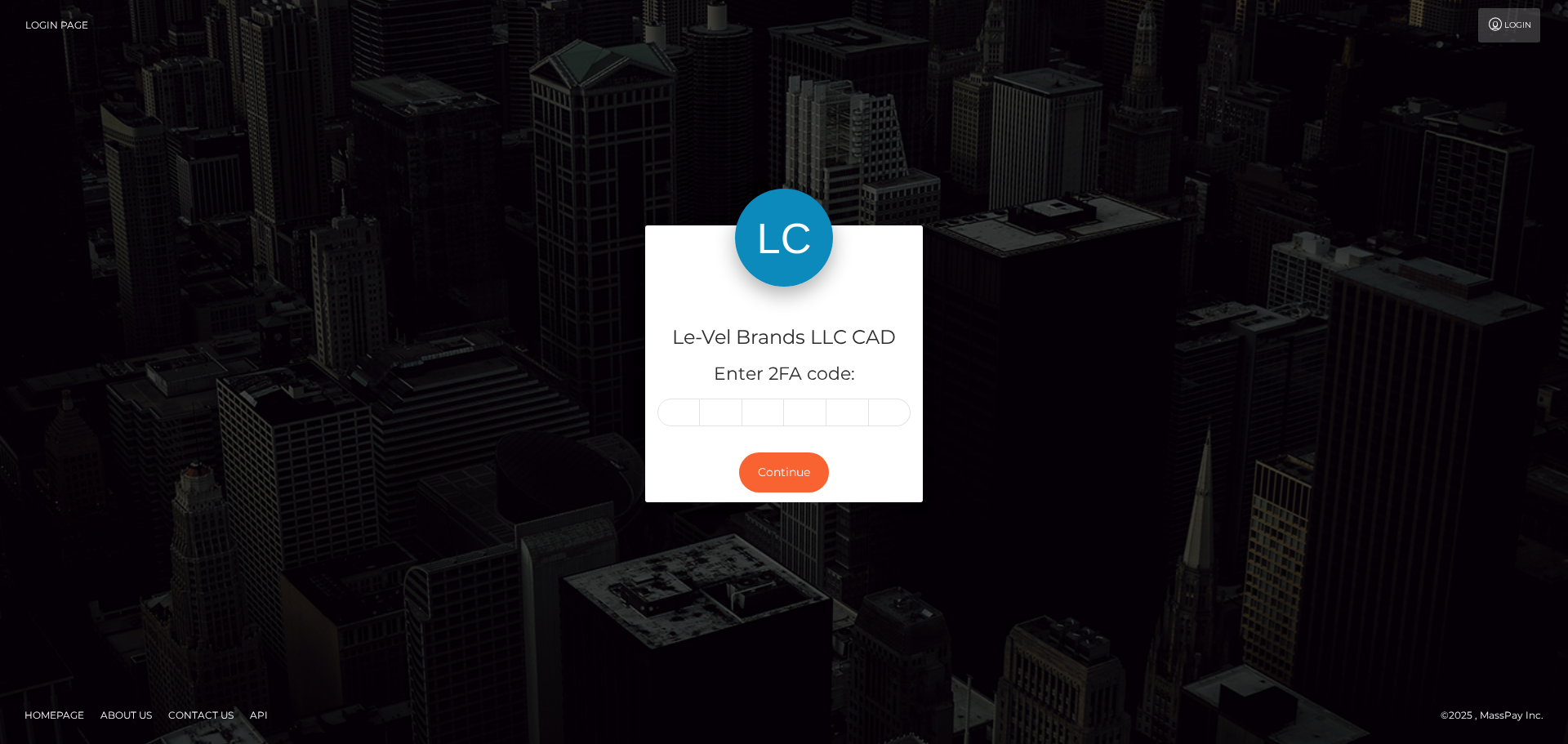
click at [685, 409] on input "text" at bounding box center [679, 413] width 43 height 28
type input "2"
type input "6"
type input "1"
type input "0"
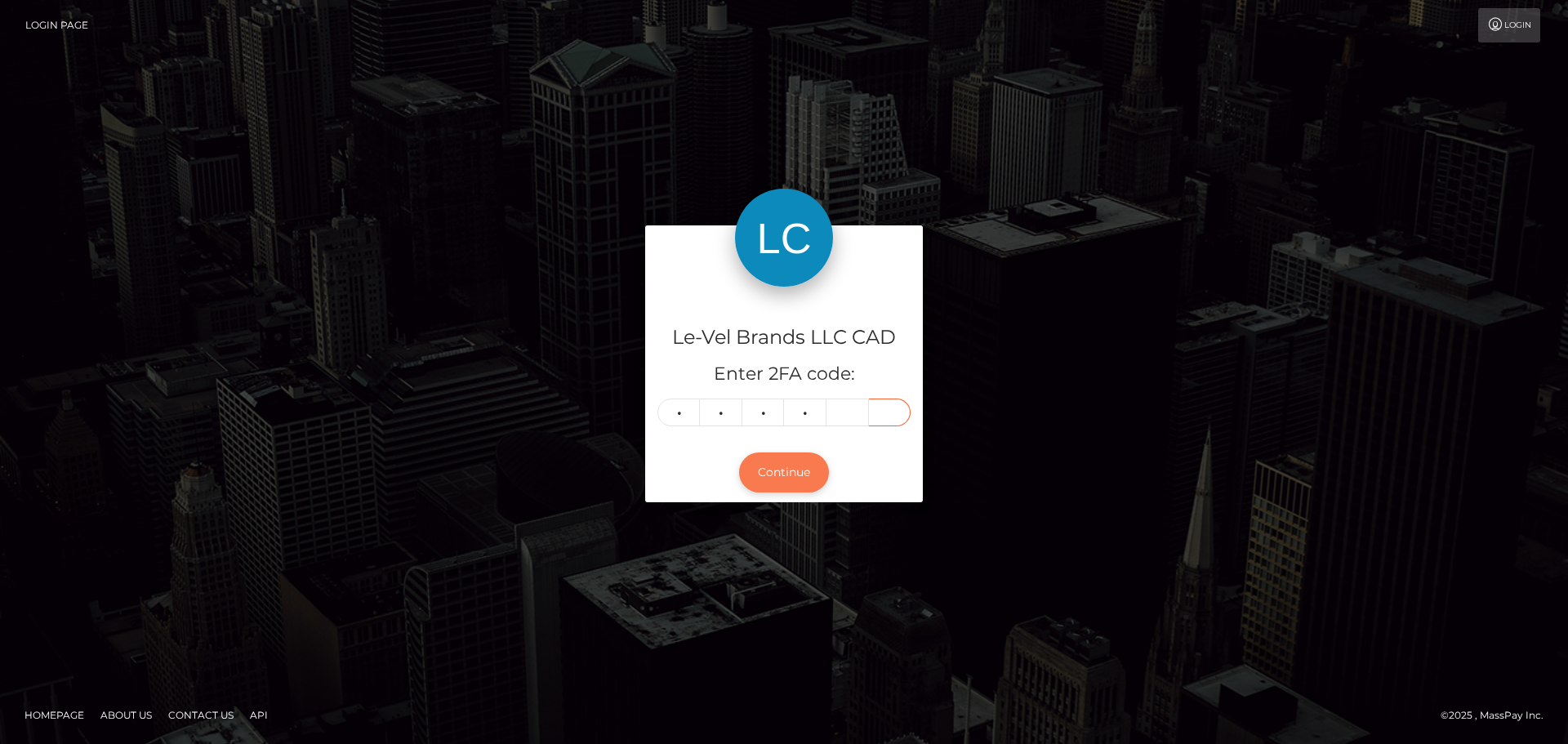
type input "4"
type input "6"
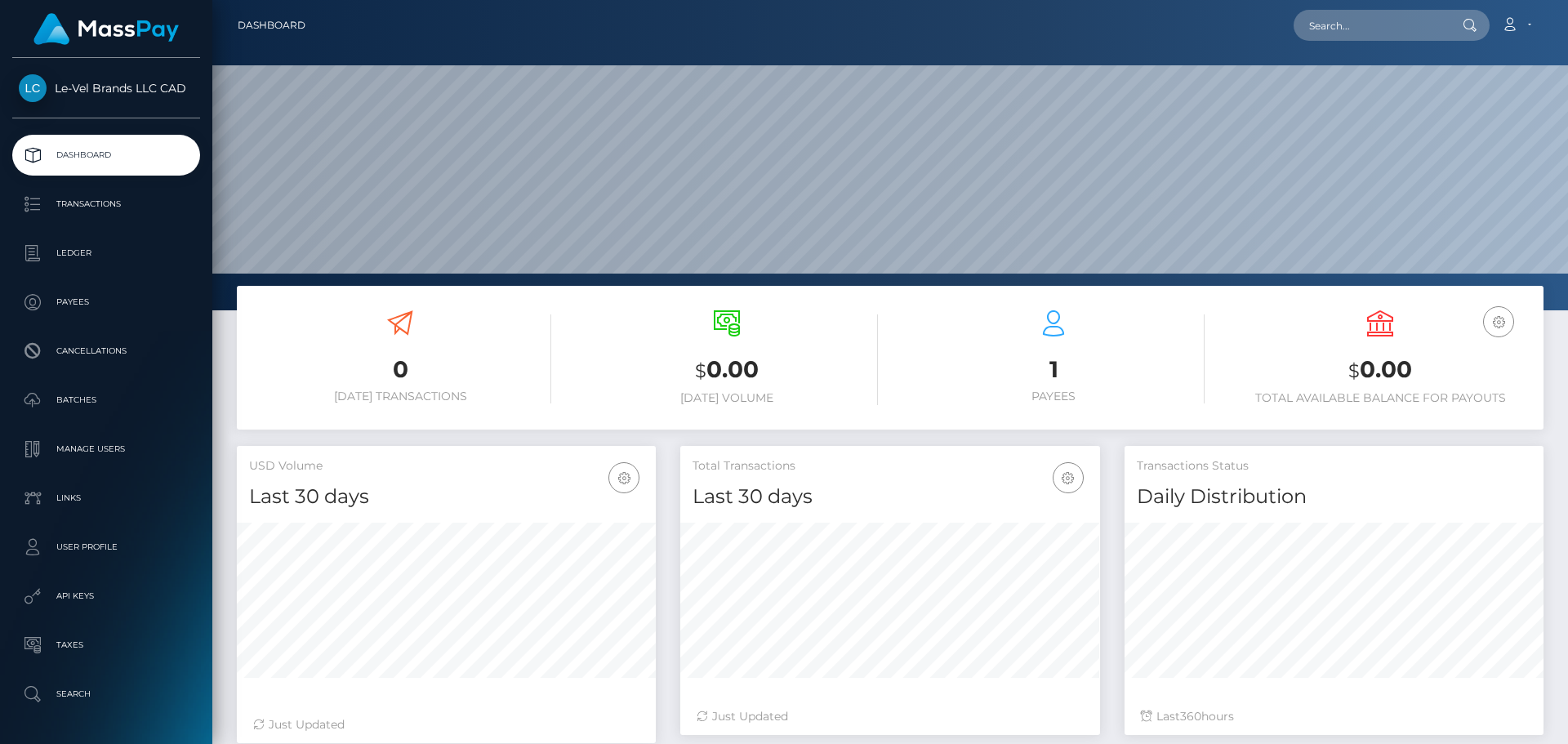
scroll to position [290, 420]
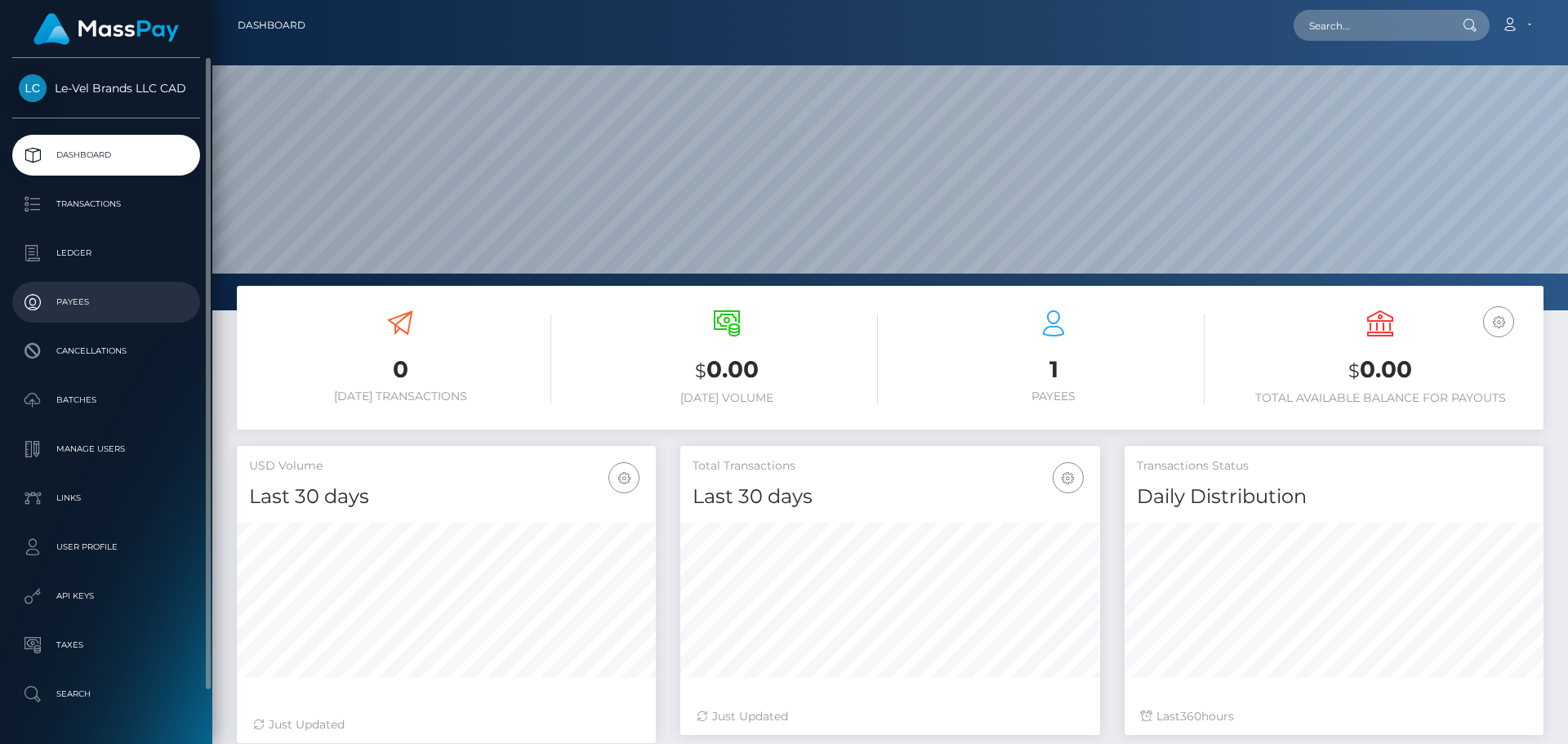
click at [95, 292] on p "Payees" at bounding box center [105, 302] width 175 height 24
